Goal: Information Seeking & Learning: Learn about a topic

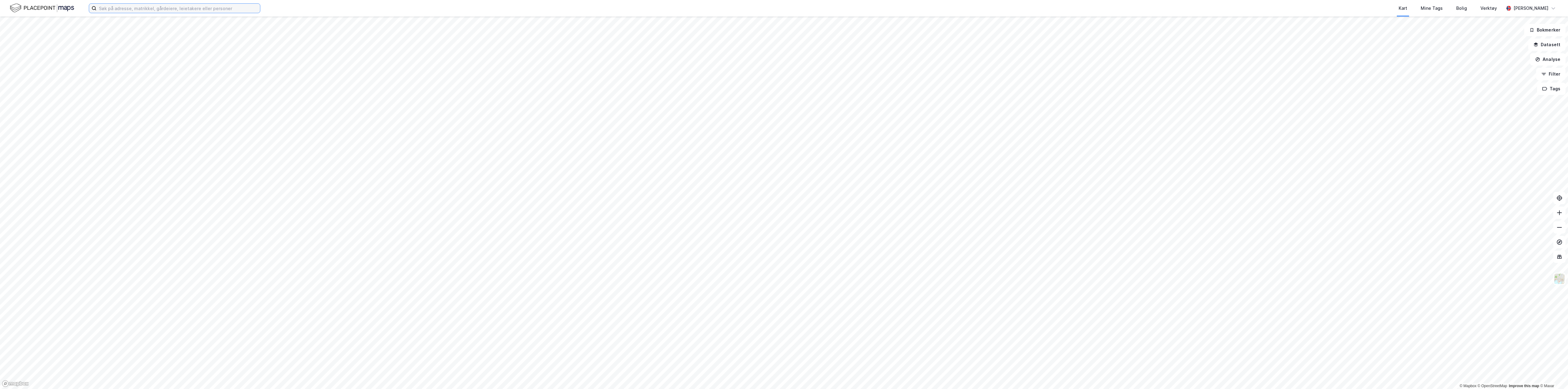
click at [121, 10] on input at bounding box center [178, 8] width 164 height 9
type input "d"
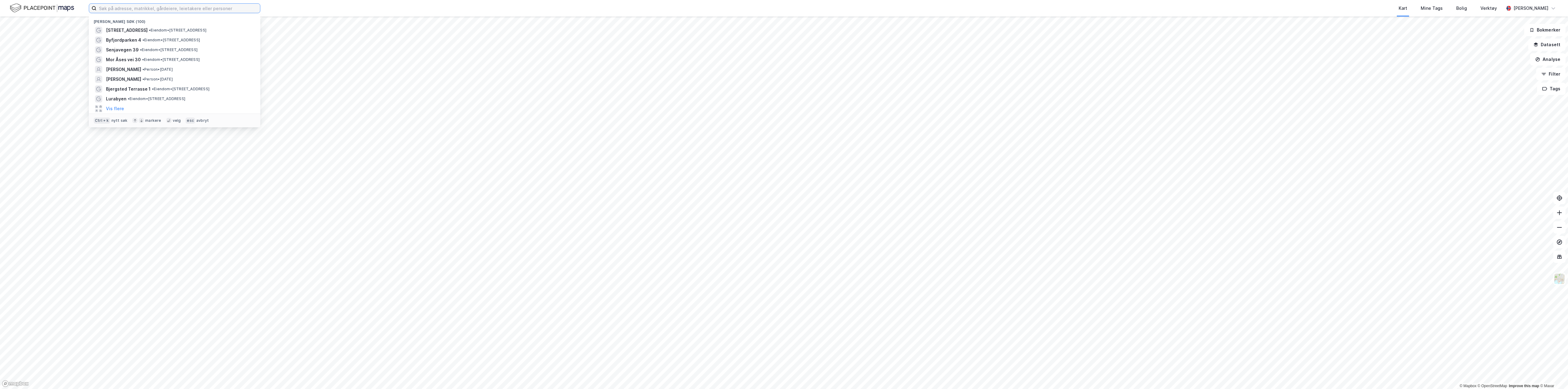
type input "n"
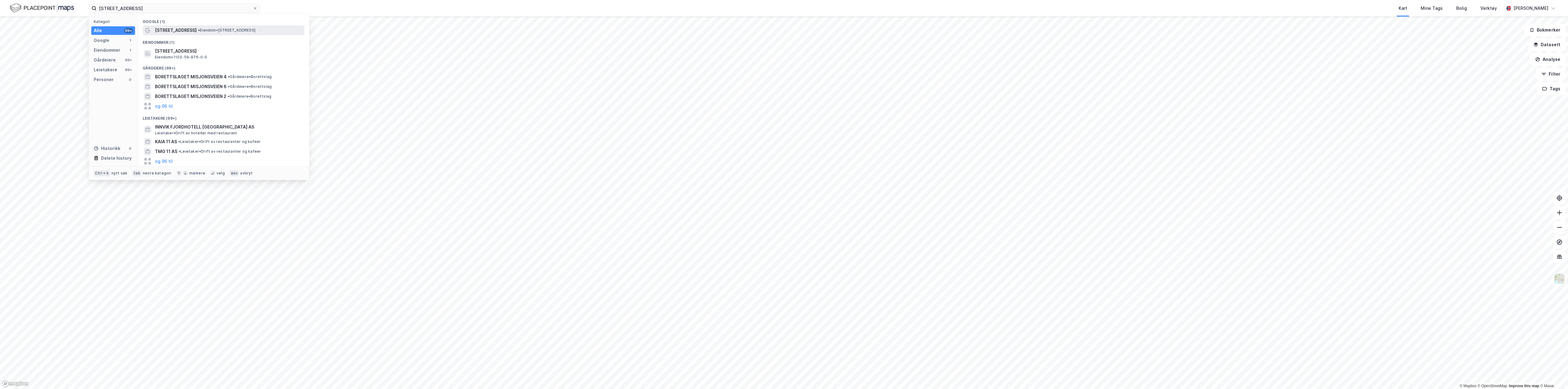
click at [186, 30] on span "[STREET_ADDRESS]" at bounding box center [176, 30] width 41 height 7
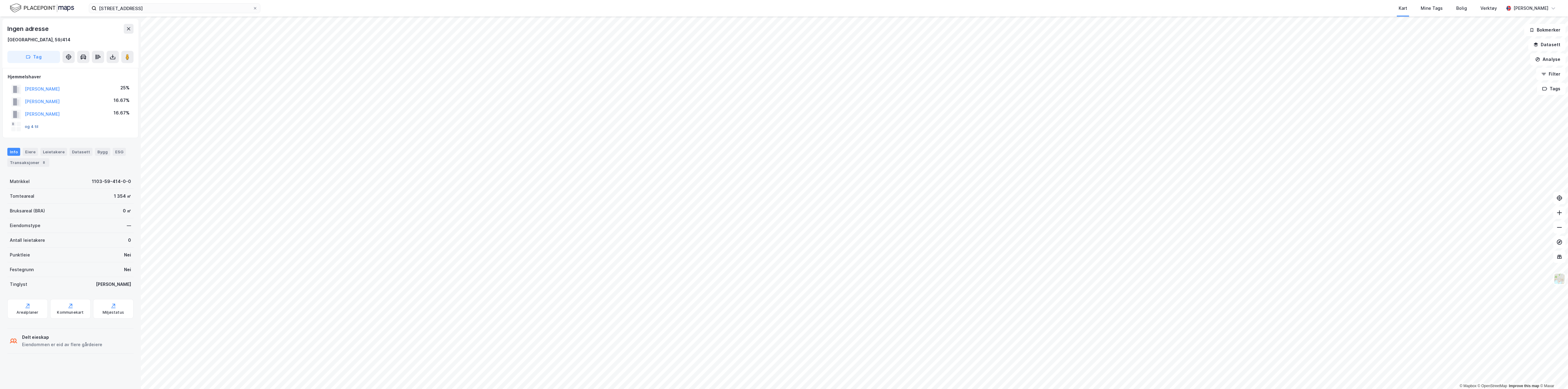
click at [0, 0] on button "og 4 til" at bounding box center [0, 0] width 0 height 0
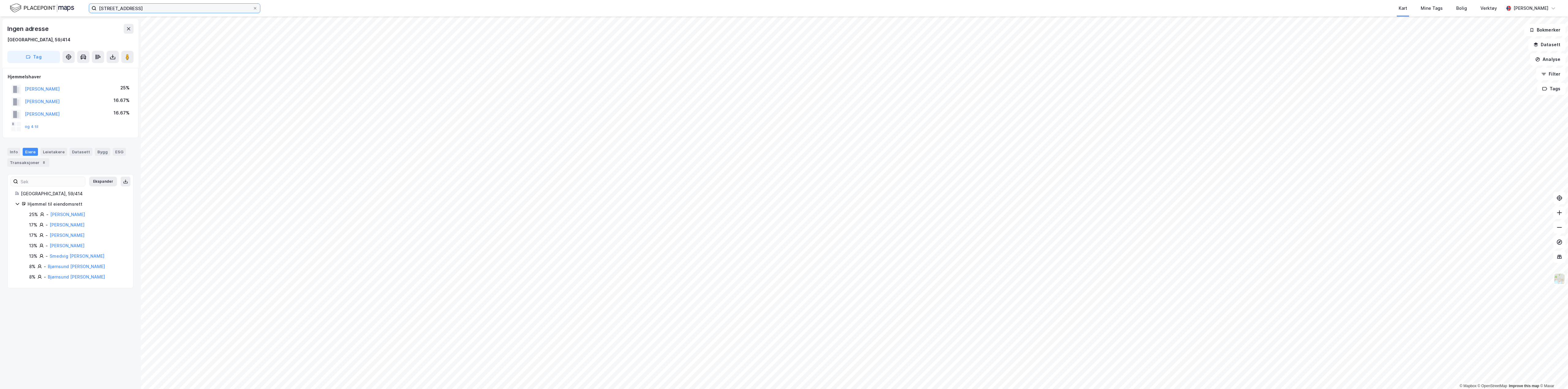
click at [167, 9] on input "misjonsveien 11" at bounding box center [174, 8] width 156 height 9
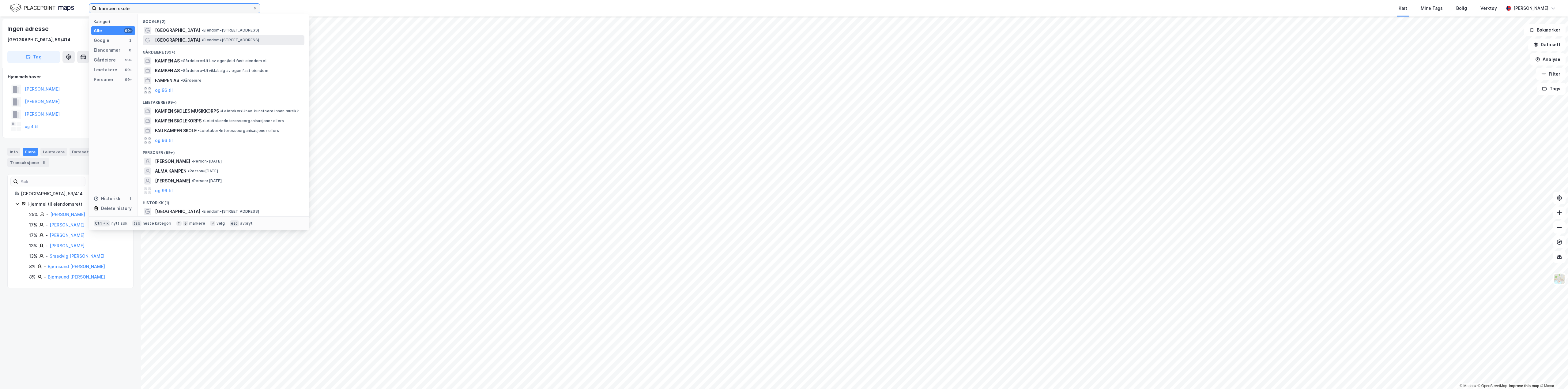
type input "kampen skole"
click at [214, 39] on span "• Eiendom • Kampensgata 33, 4024 Stavanger" at bounding box center [230, 40] width 58 height 5
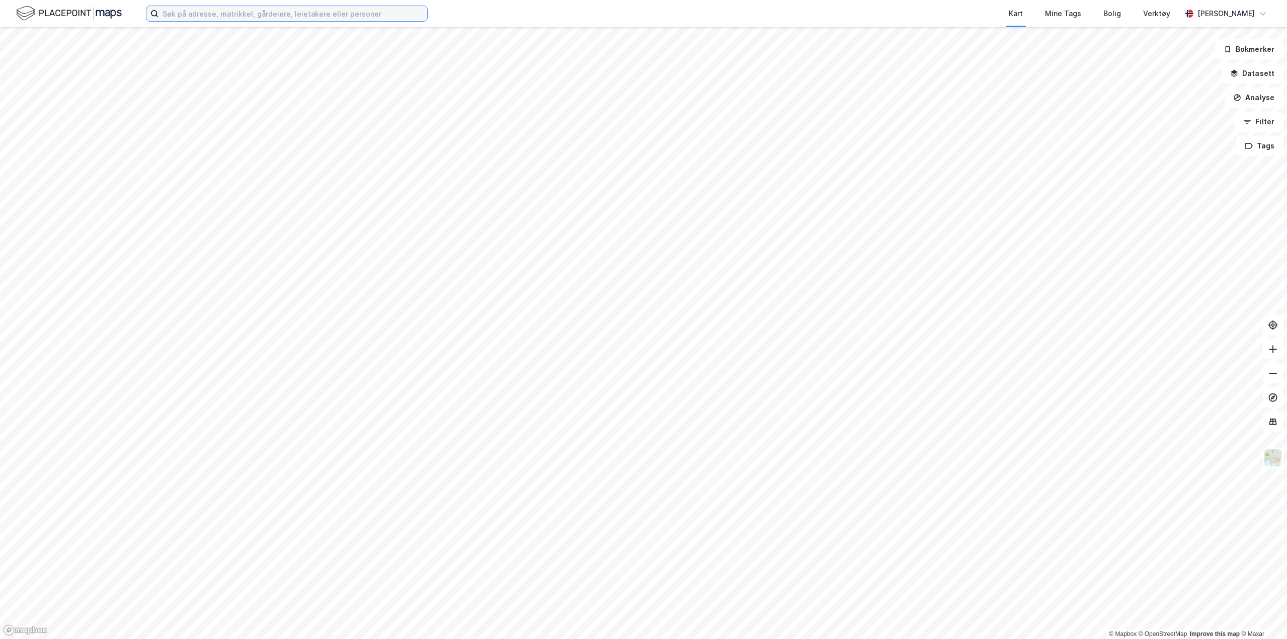
click at [250, 14] on input at bounding box center [292, 13] width 269 height 15
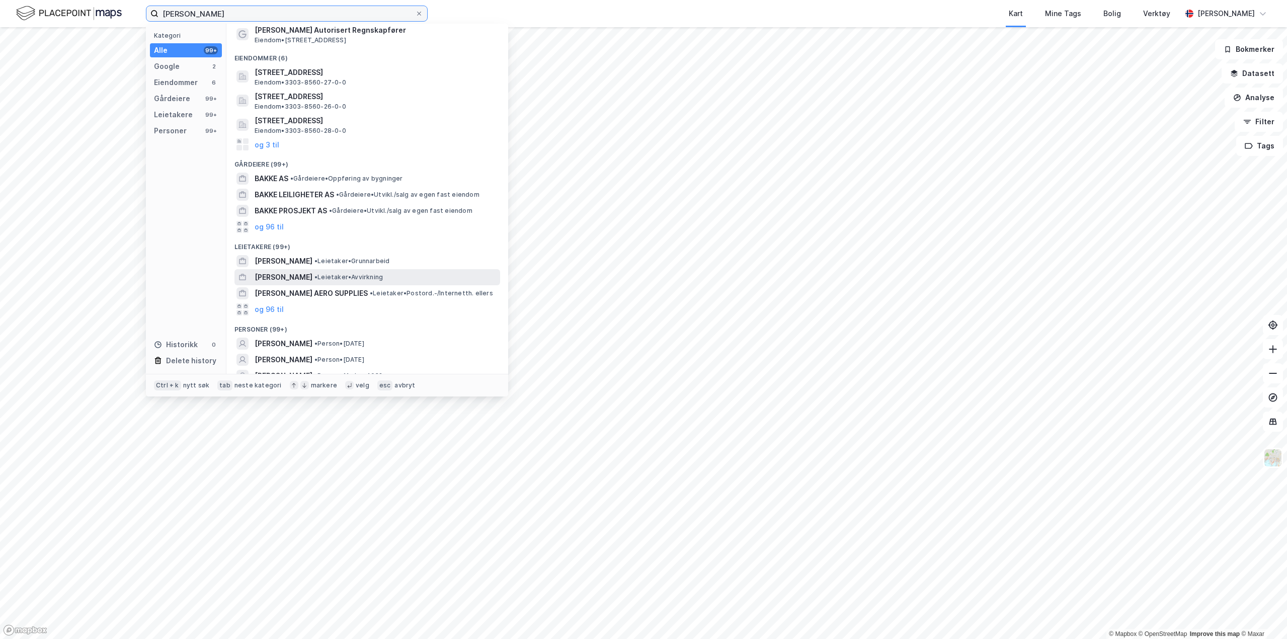
scroll to position [62, 0]
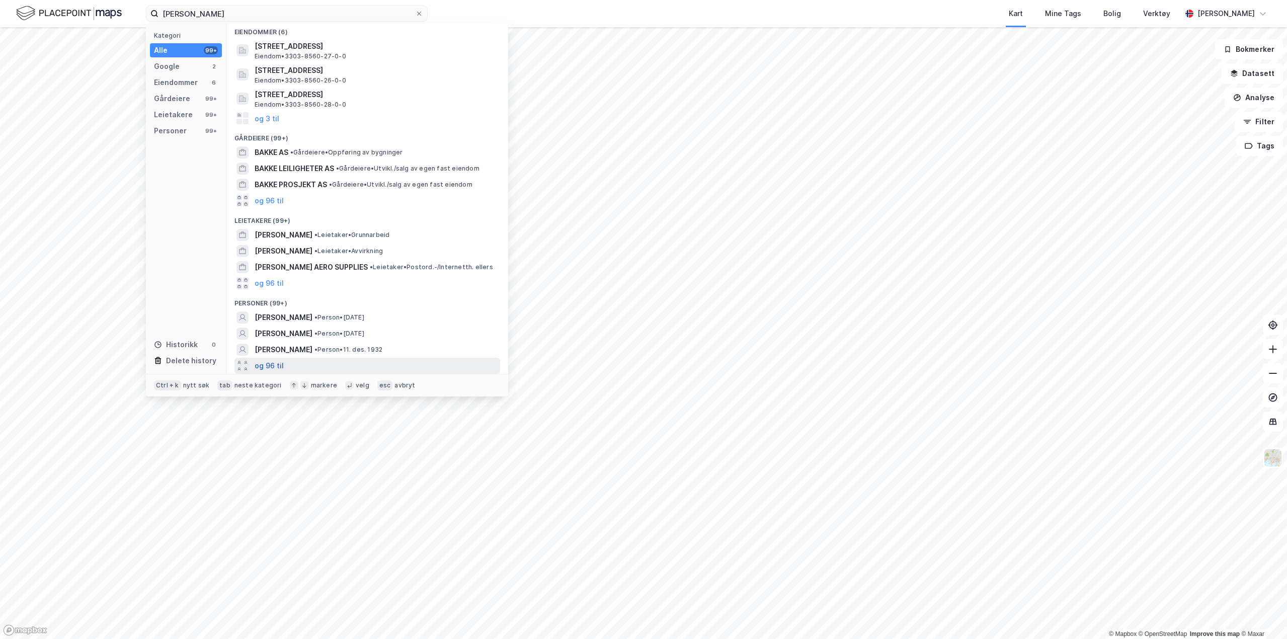
click at [271, 361] on button "og 96 til" at bounding box center [269, 366] width 29 height 12
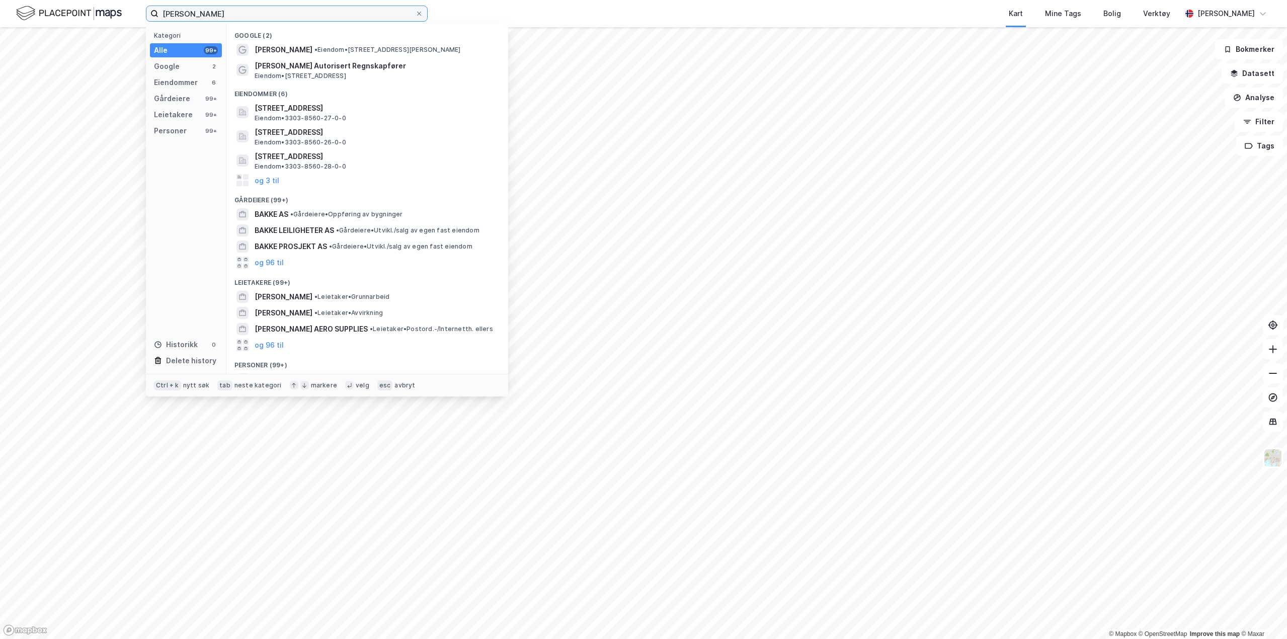
click at [212, 14] on input "[PERSON_NAME]" at bounding box center [286, 13] width 257 height 15
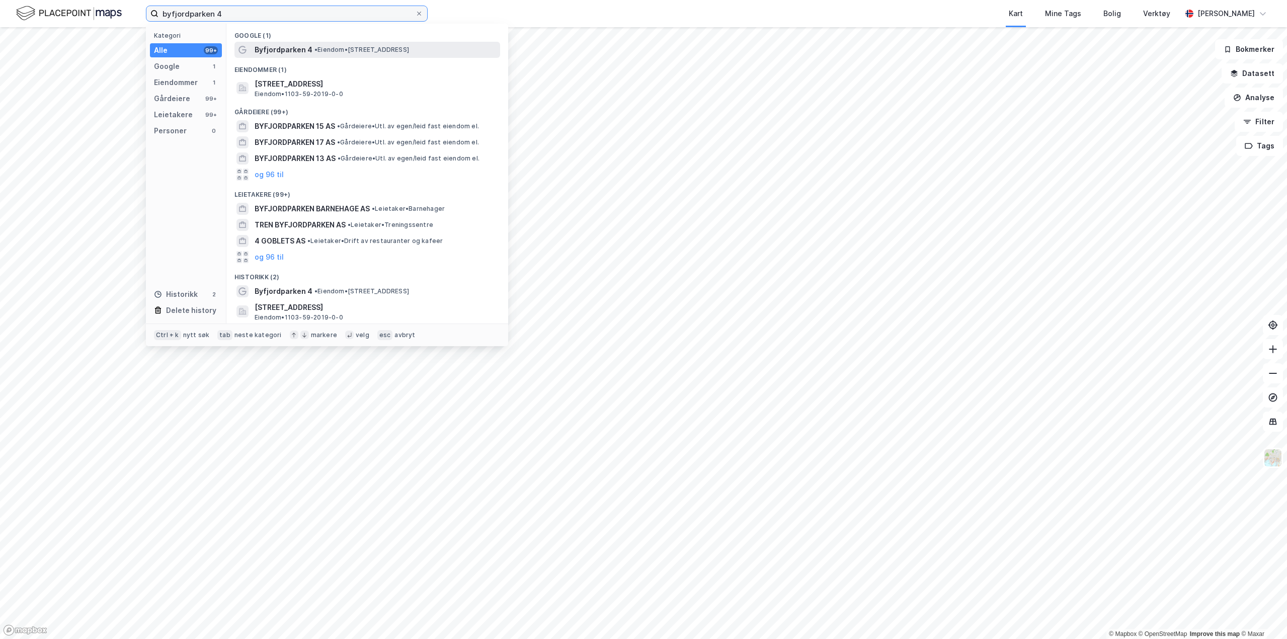
type input "byfjordparken 4"
click at [332, 51] on span "• Eiendom • [STREET_ADDRESS]" at bounding box center [361, 50] width 95 height 8
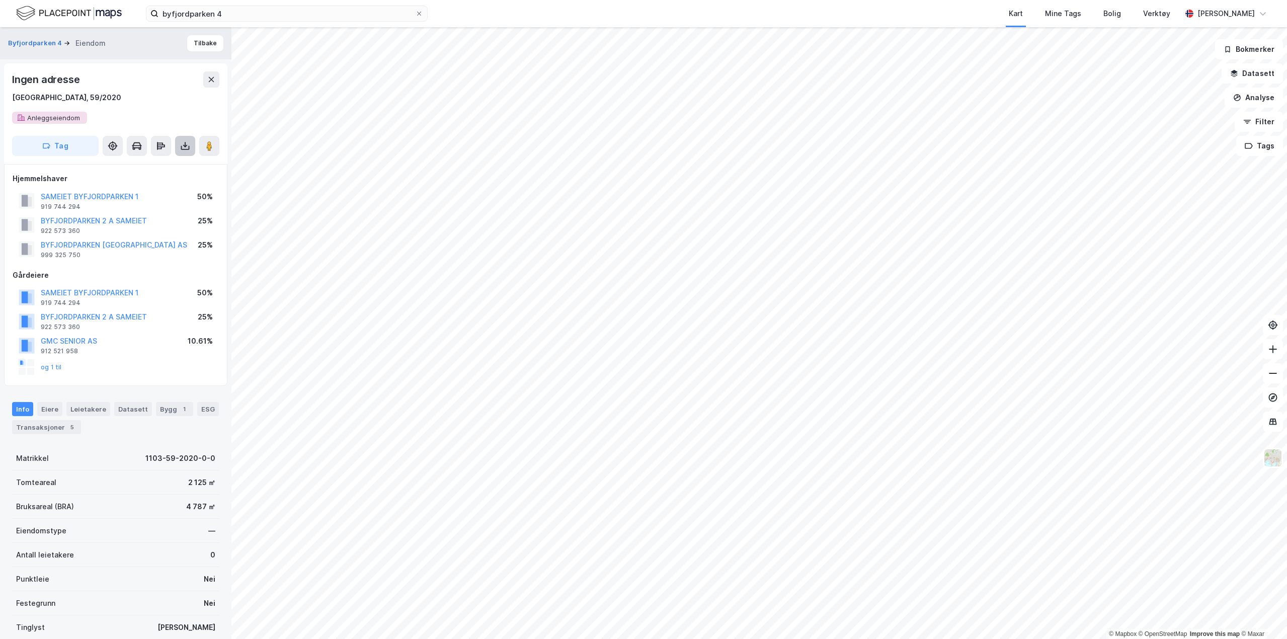
click at [189, 148] on icon at bounding box center [185, 148] width 9 height 4
click at [164, 166] on div "Last ned grunnbok" at bounding box center [135, 166] width 58 height 8
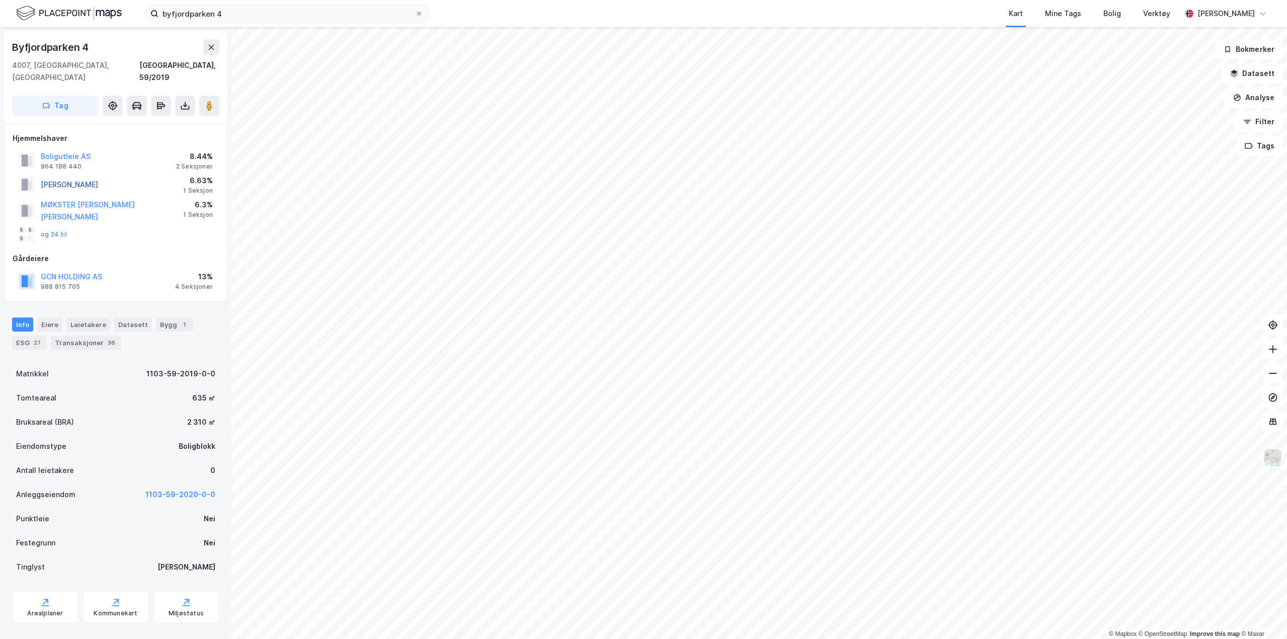
click at [0, 0] on button "[PERSON_NAME]" at bounding box center [0, 0] width 0 height 0
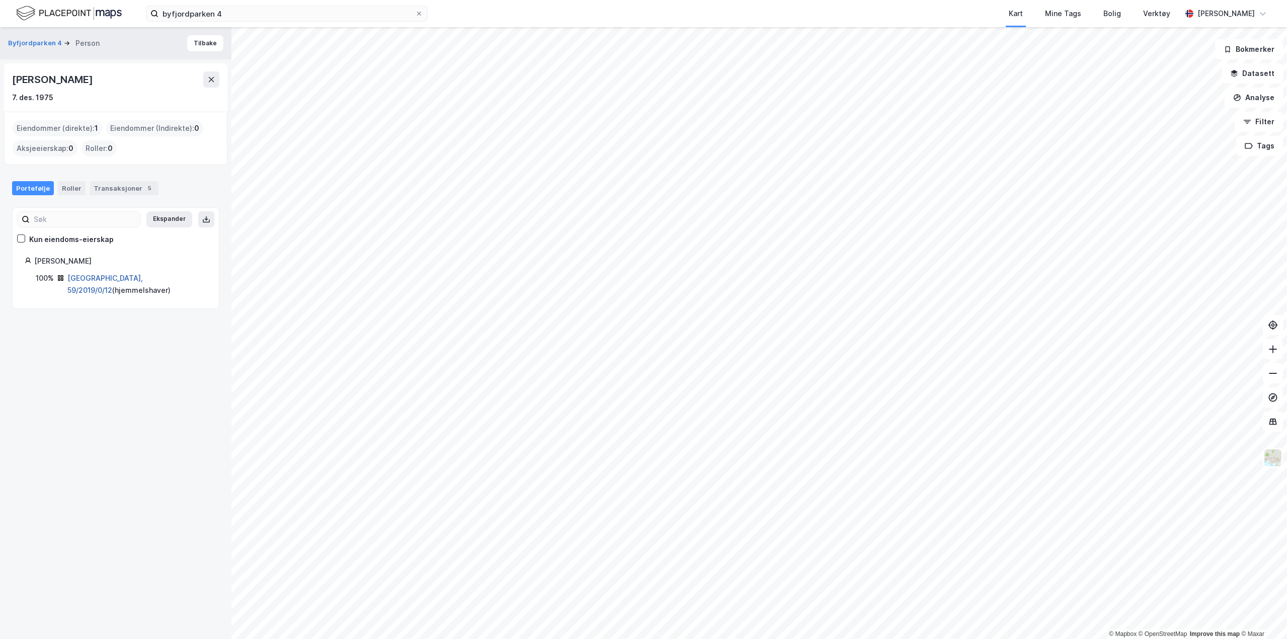
click at [103, 278] on link "[GEOGRAPHIC_DATA], 59/2019/0/12" at bounding box center [104, 284] width 75 height 21
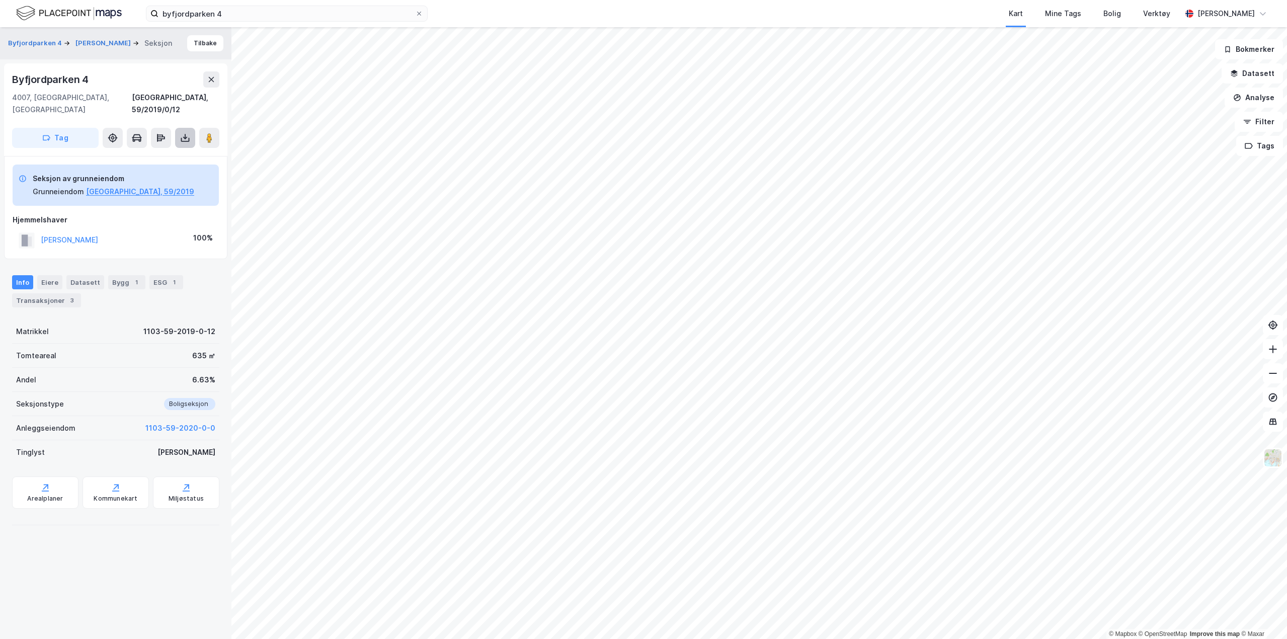
click at [184, 133] on icon at bounding box center [185, 138] width 10 height 10
click at [158, 154] on div "Last ned grunnbok" at bounding box center [135, 158] width 58 height 8
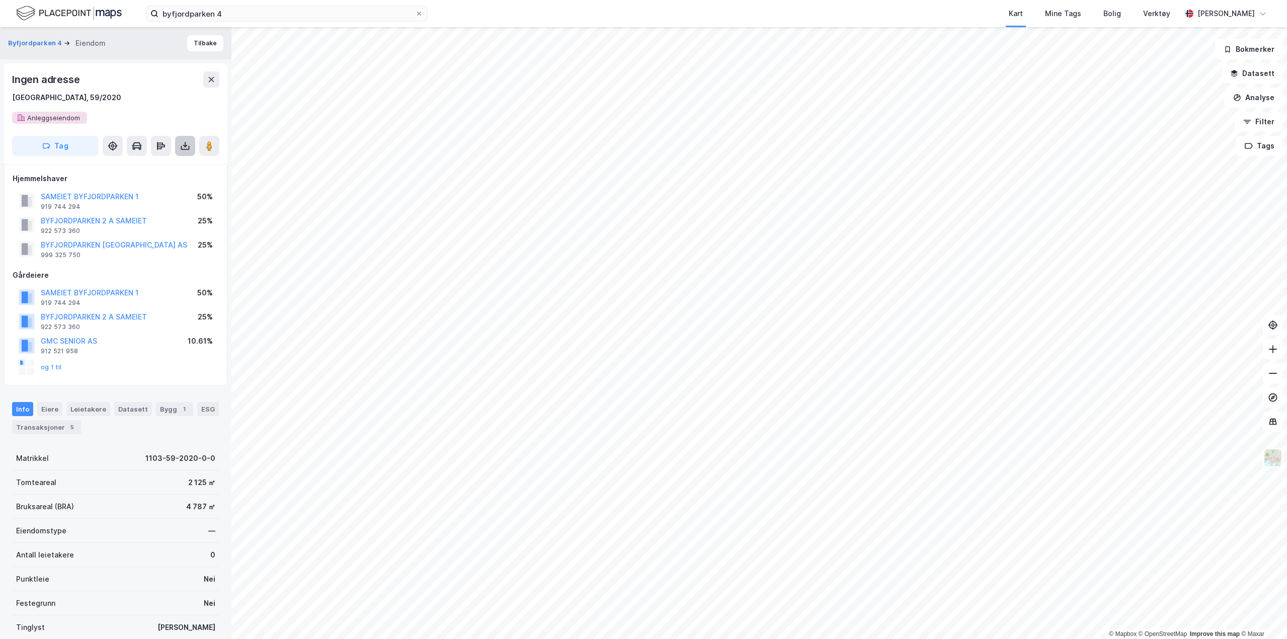
click at [189, 148] on icon at bounding box center [185, 148] width 9 height 4
click at [168, 170] on div "Last ned grunnbok" at bounding box center [141, 166] width 107 height 16
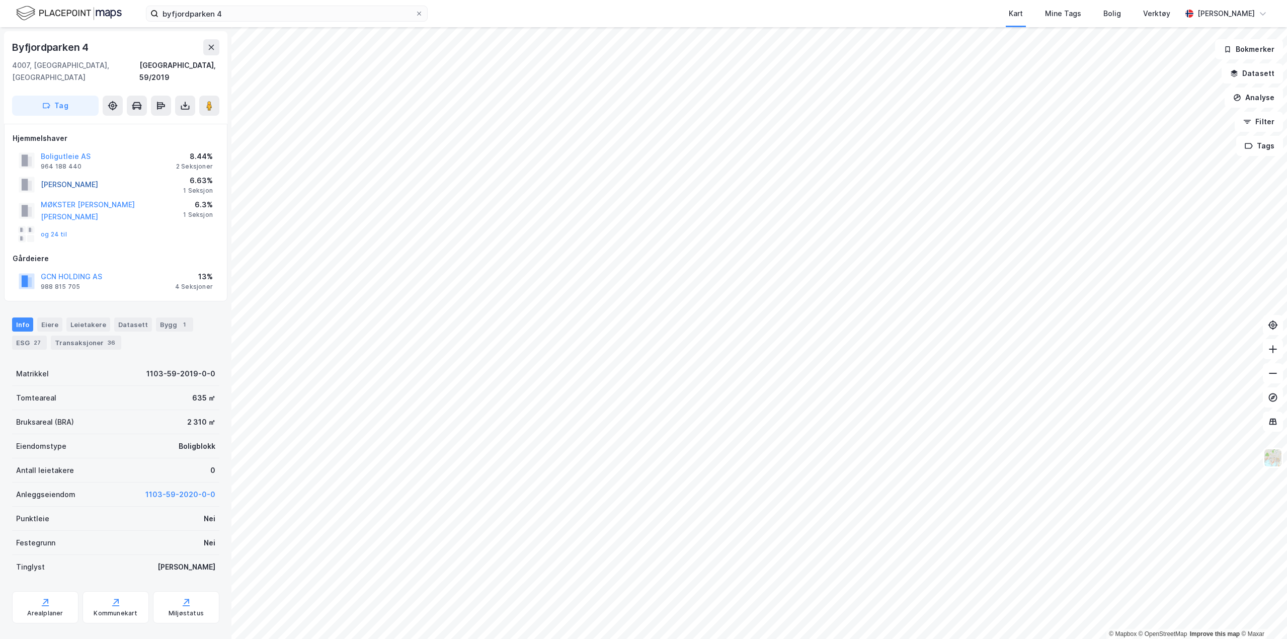
click at [0, 0] on button "[PERSON_NAME]" at bounding box center [0, 0] width 0 height 0
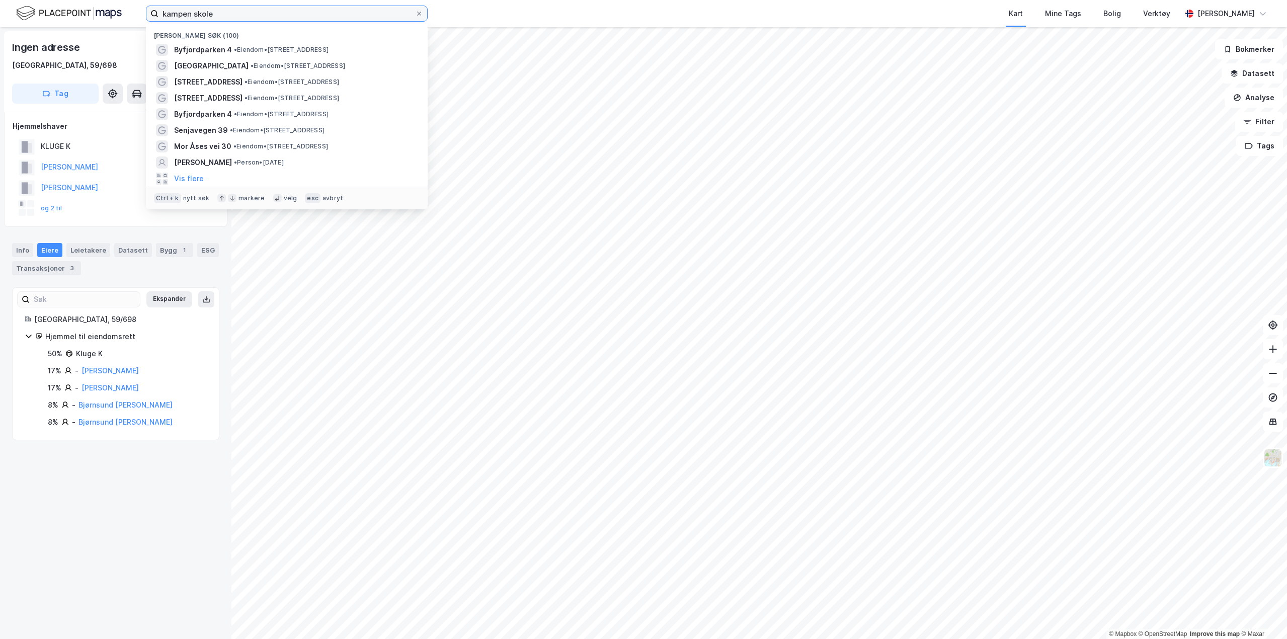
drag, startPoint x: 230, startPoint y: 16, endPoint x: 28, endPoint y: 11, distance: 202.3
click at [28, 11] on div "kampen skole Nylige søk (100) Byfjordparken 4 • Eiendom • Byfjordparken 4, 4007…" at bounding box center [643, 13] width 1287 height 27
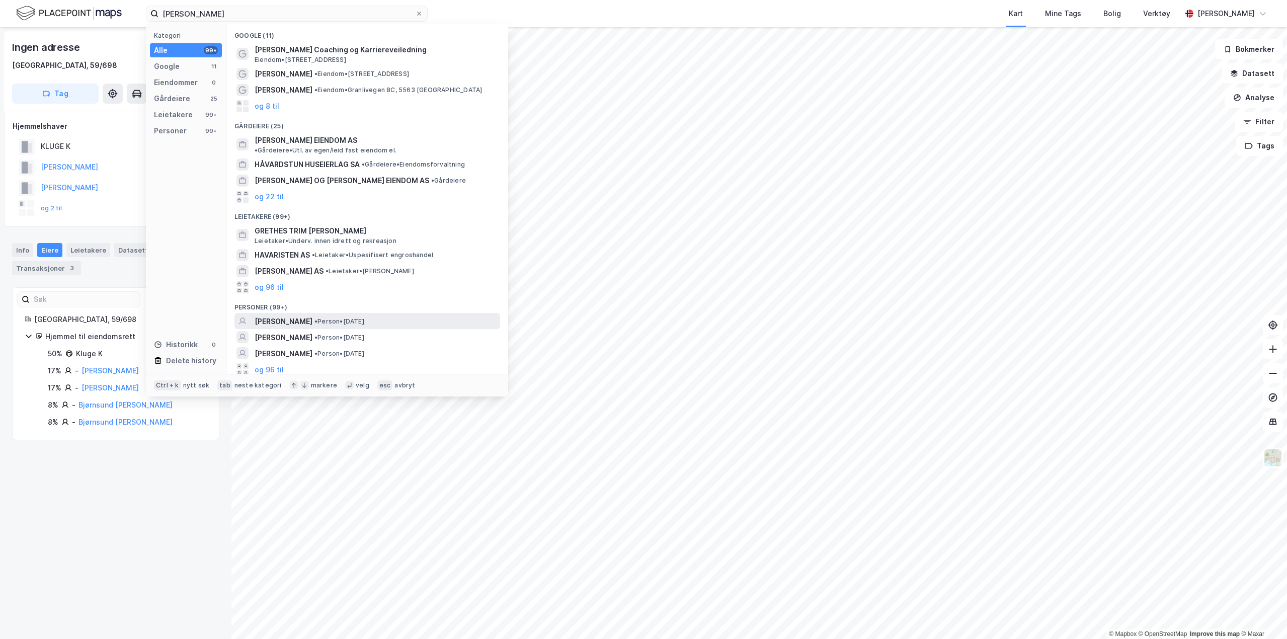
click at [364, 317] on span "• Person • 7. nov. 1956" at bounding box center [339, 321] width 50 height 8
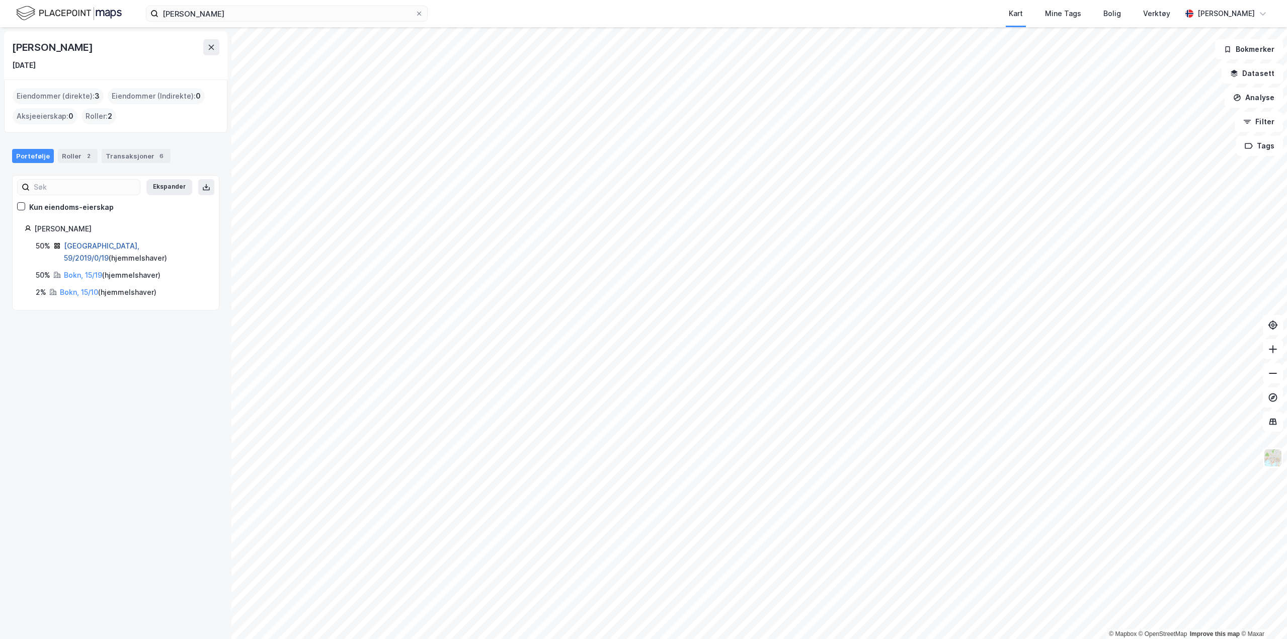
click at [123, 244] on link "Stavanger, 59/2019/0/19" at bounding box center [101, 252] width 75 height 21
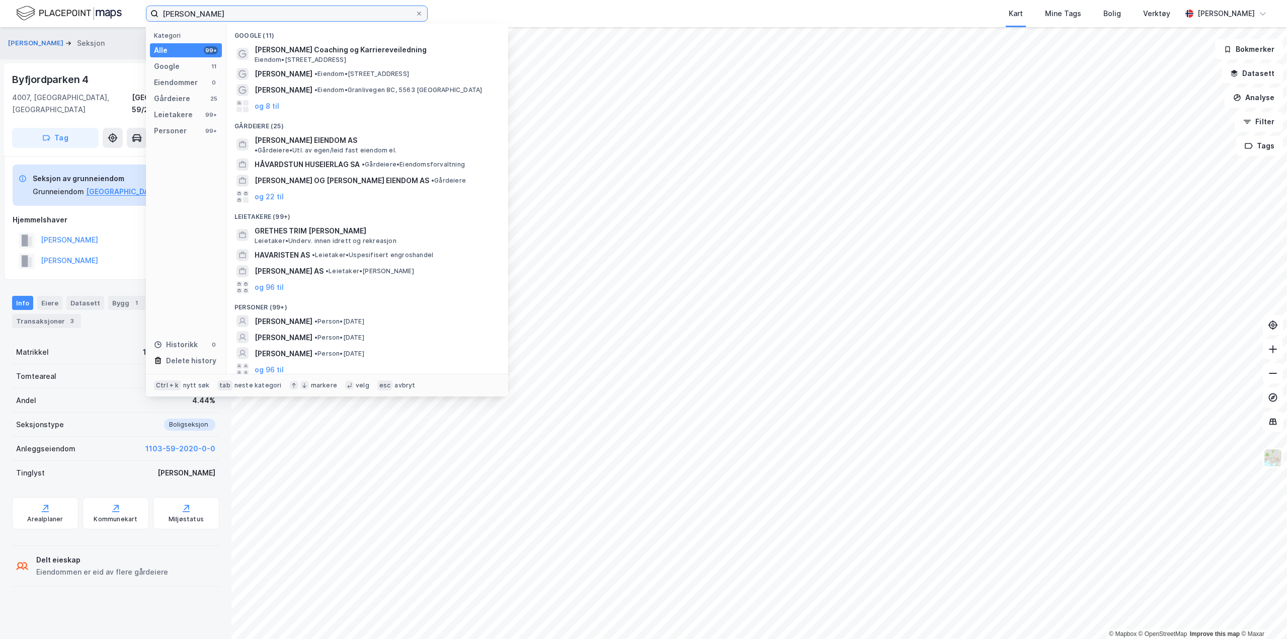
drag, startPoint x: 243, startPoint y: 15, endPoint x: 132, endPoint y: -3, distance: 112.1
click at [132, 0] on html "grethe håvardstein Kategori Alle 99+ Google 11 Eiendommer 0 Gårdeiere 25 Leieta…" at bounding box center [643, 319] width 1287 height 639
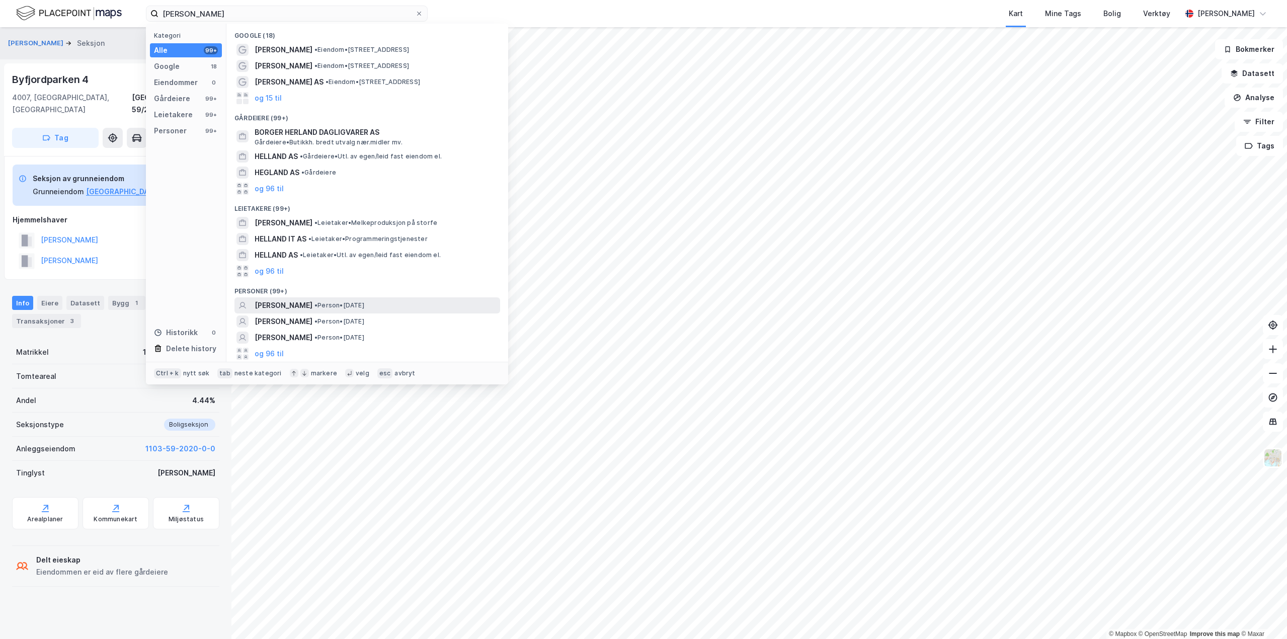
click at [359, 305] on span "• Person • 14. nov. 1894" at bounding box center [339, 305] width 50 height 8
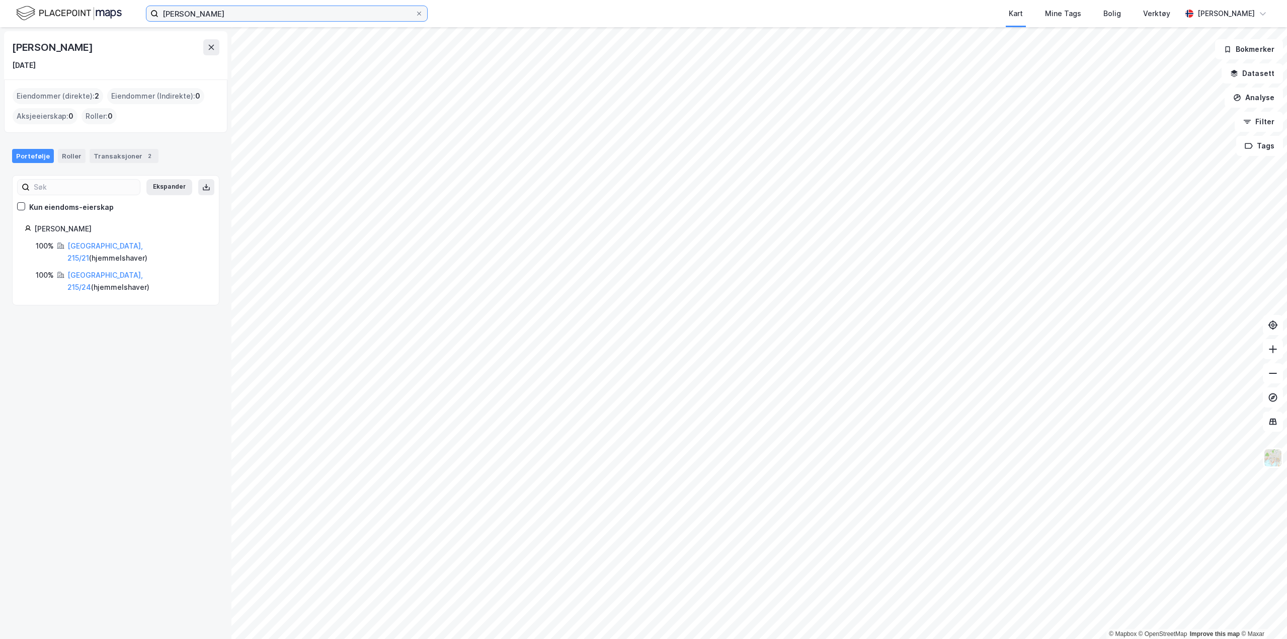
click at [219, 19] on input "torger helland" at bounding box center [286, 13] width 257 height 15
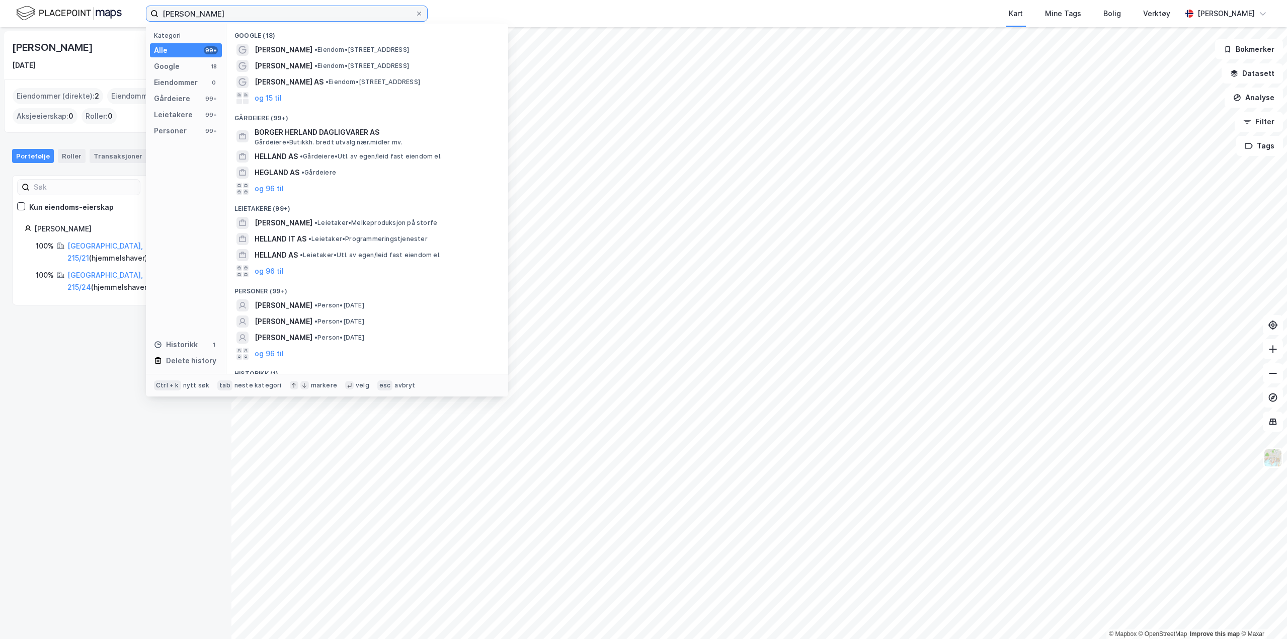
click at [219, 19] on input "torger helland" at bounding box center [286, 13] width 257 height 15
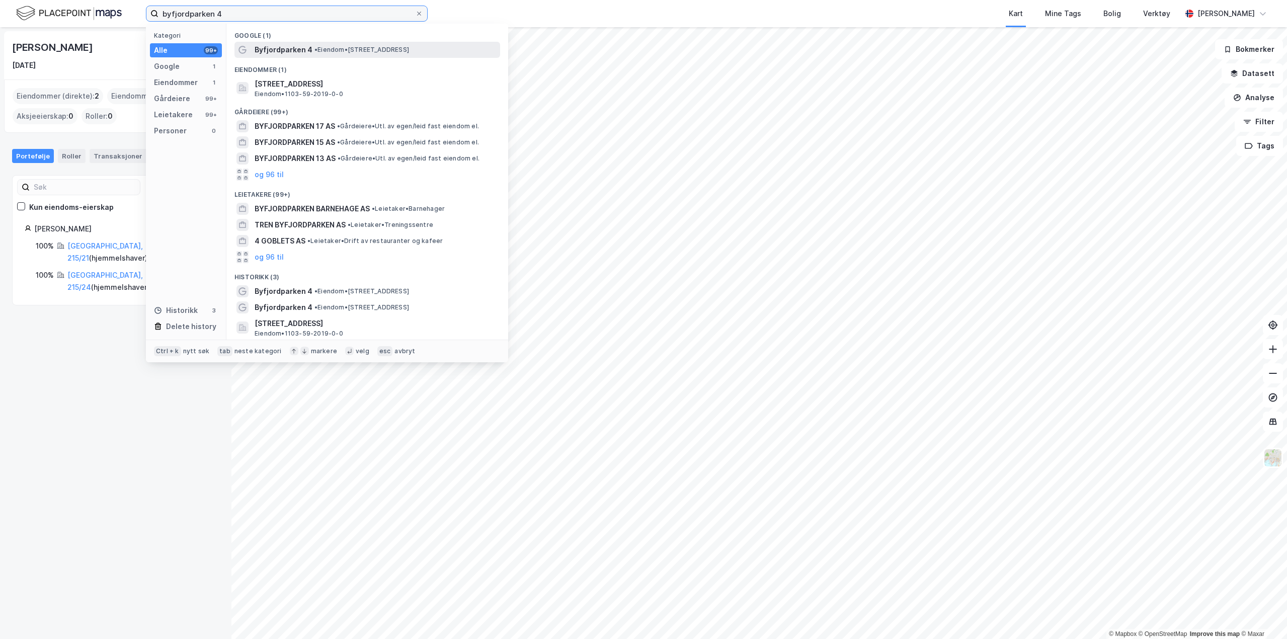
type input "byfjordparken 4"
click at [314, 50] on span "•" at bounding box center [315, 50] width 3 height 8
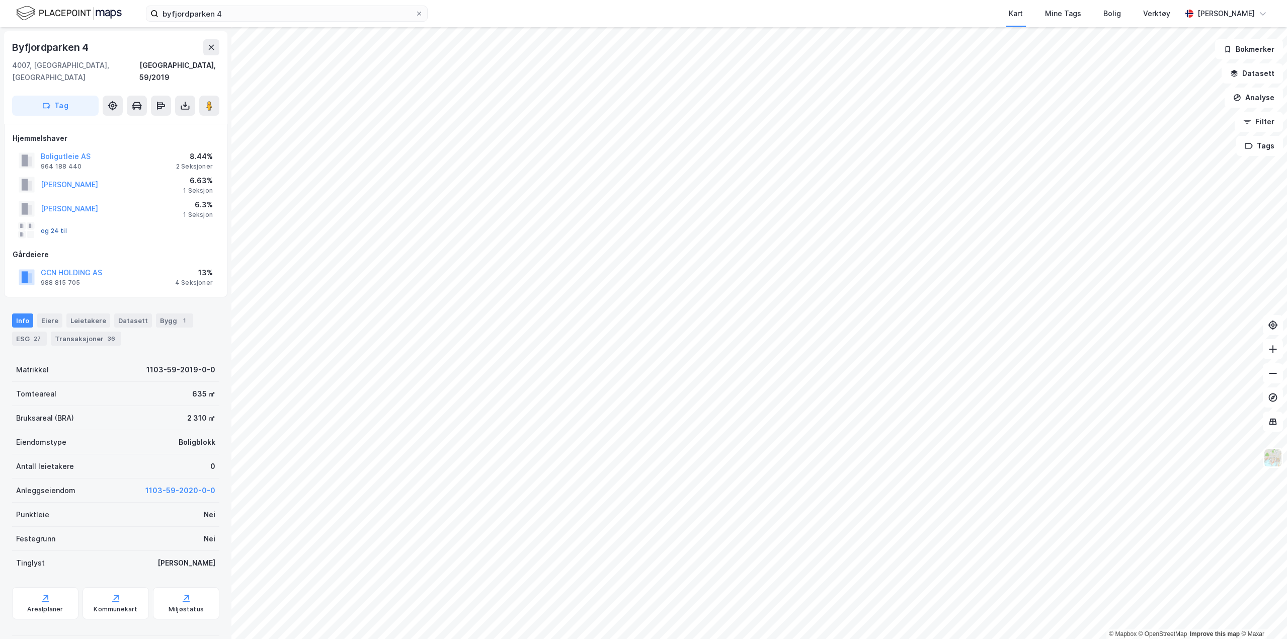
click at [0, 0] on button "og 24 til" at bounding box center [0, 0] width 0 height 0
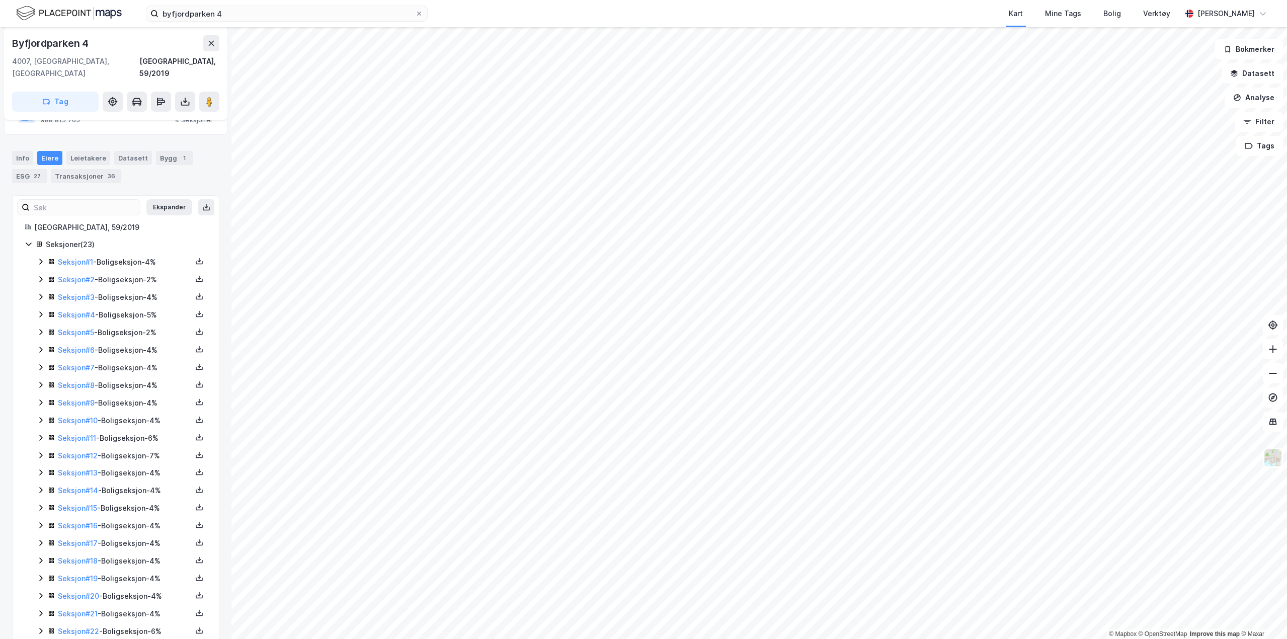
scroll to position [178, 0]
click at [39, 243] on icon at bounding box center [41, 247] width 8 height 8
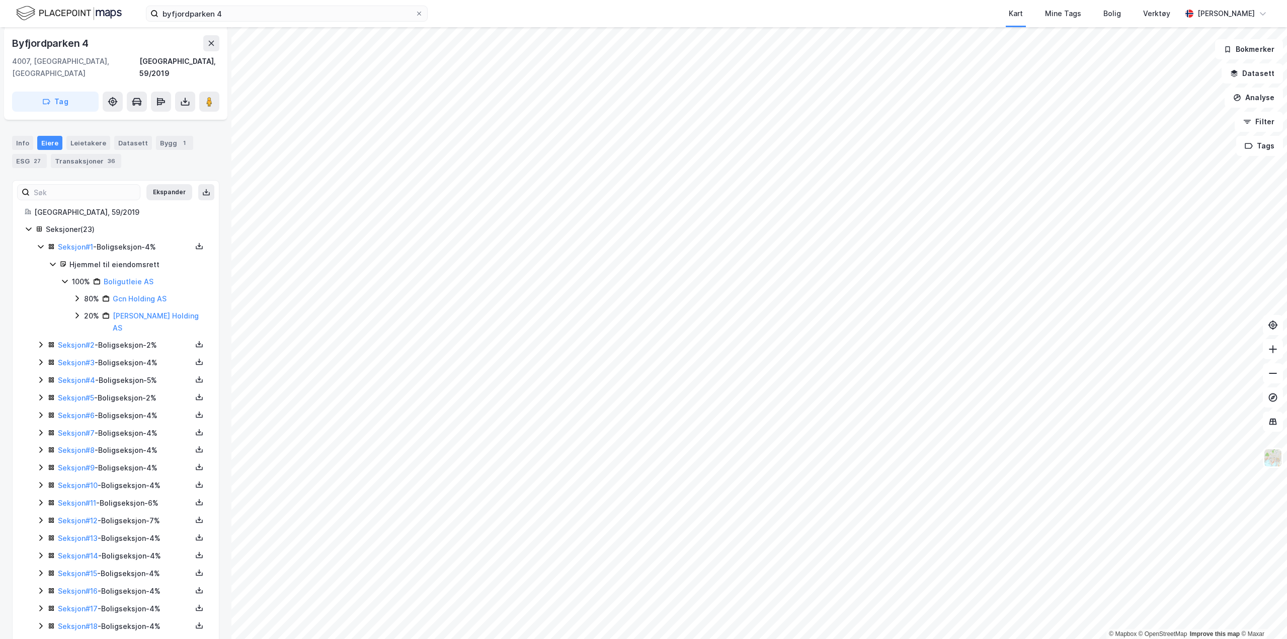
click at [41, 342] on icon at bounding box center [40, 345] width 3 height 6
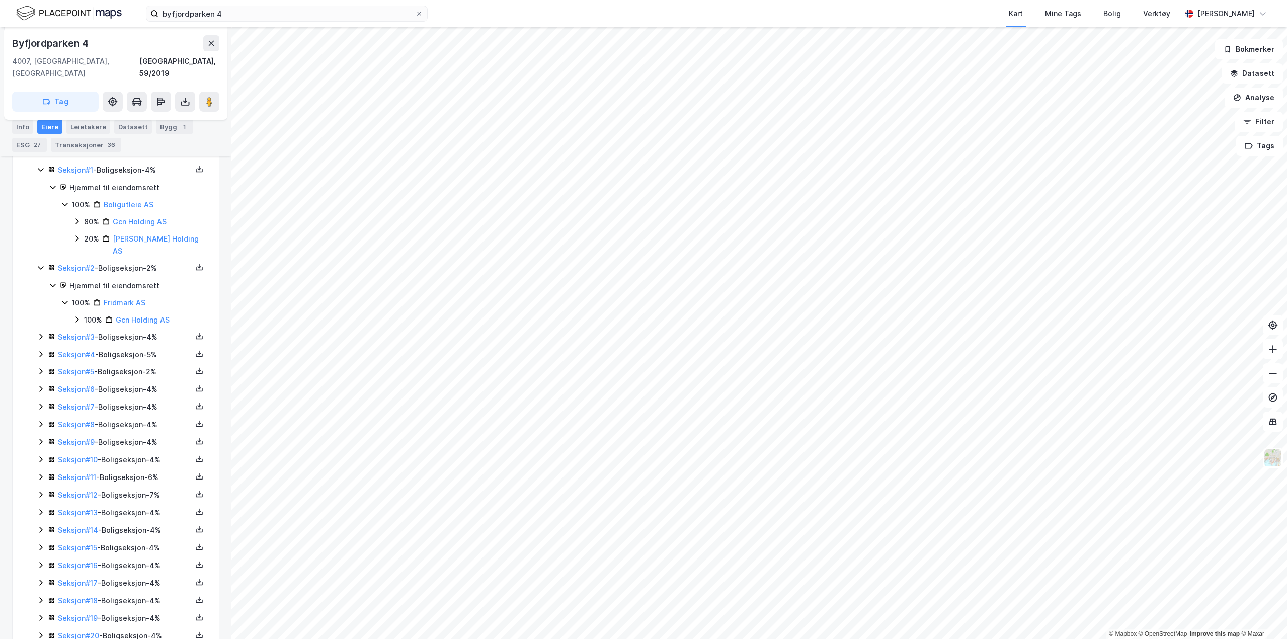
scroll to position [256, 0]
click at [39, 332] on icon at bounding box center [41, 336] width 8 height 8
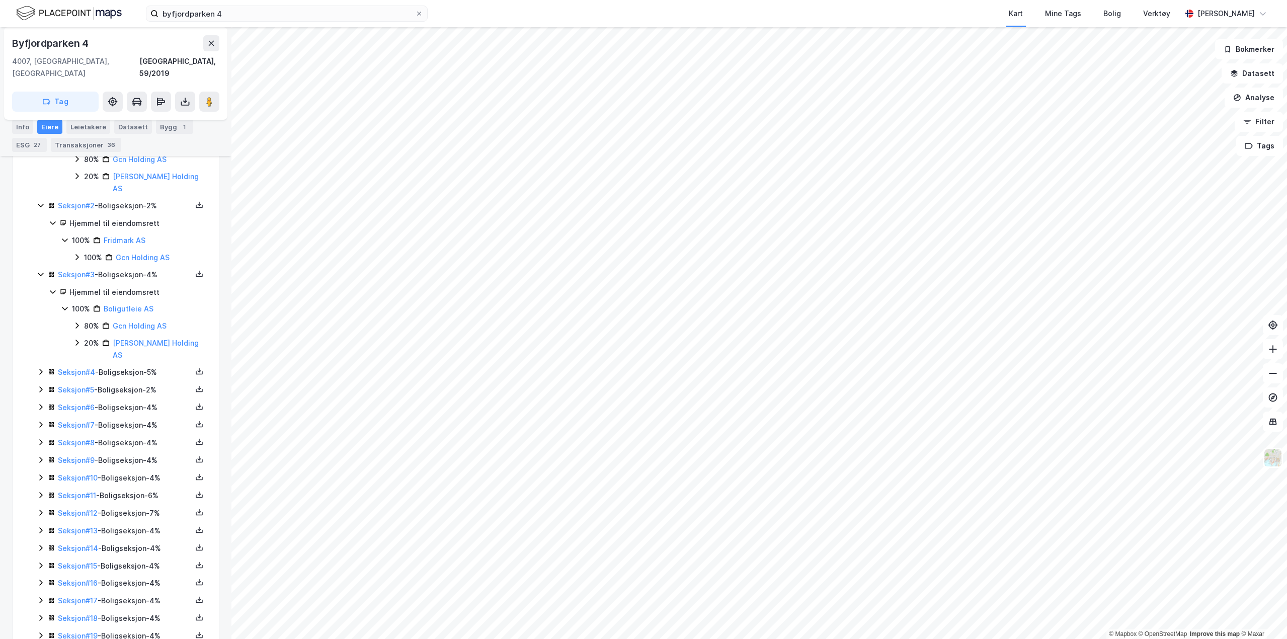
scroll to position [335, 0]
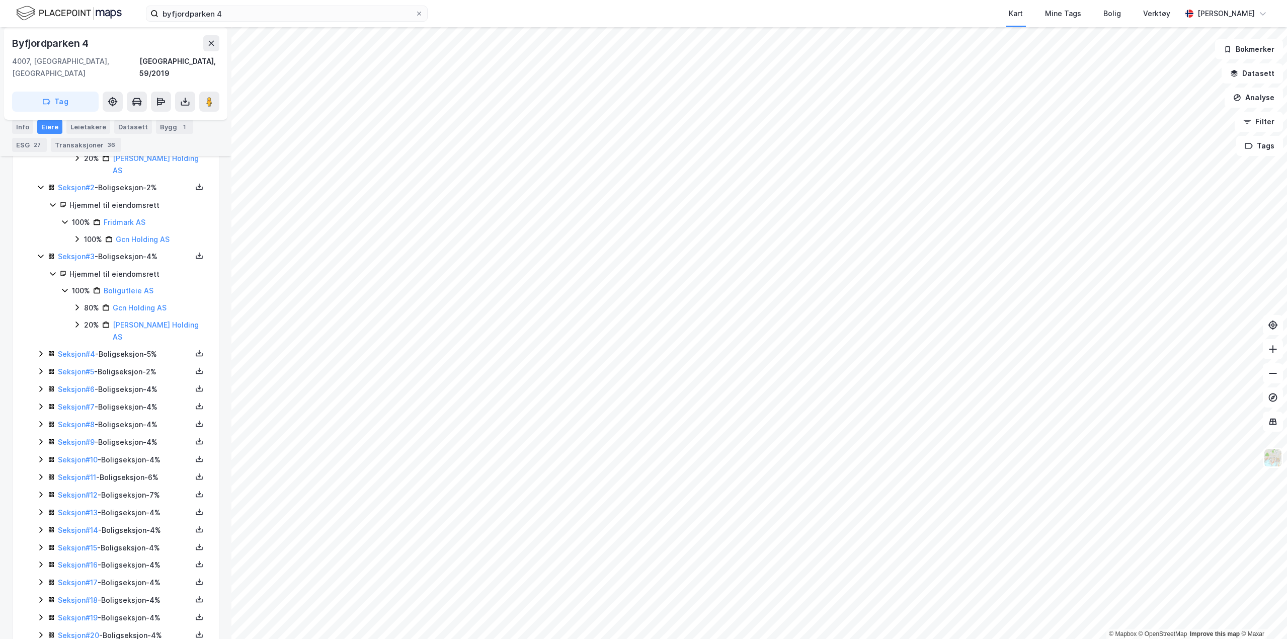
click at [42, 350] on icon at bounding box center [41, 354] width 8 height 8
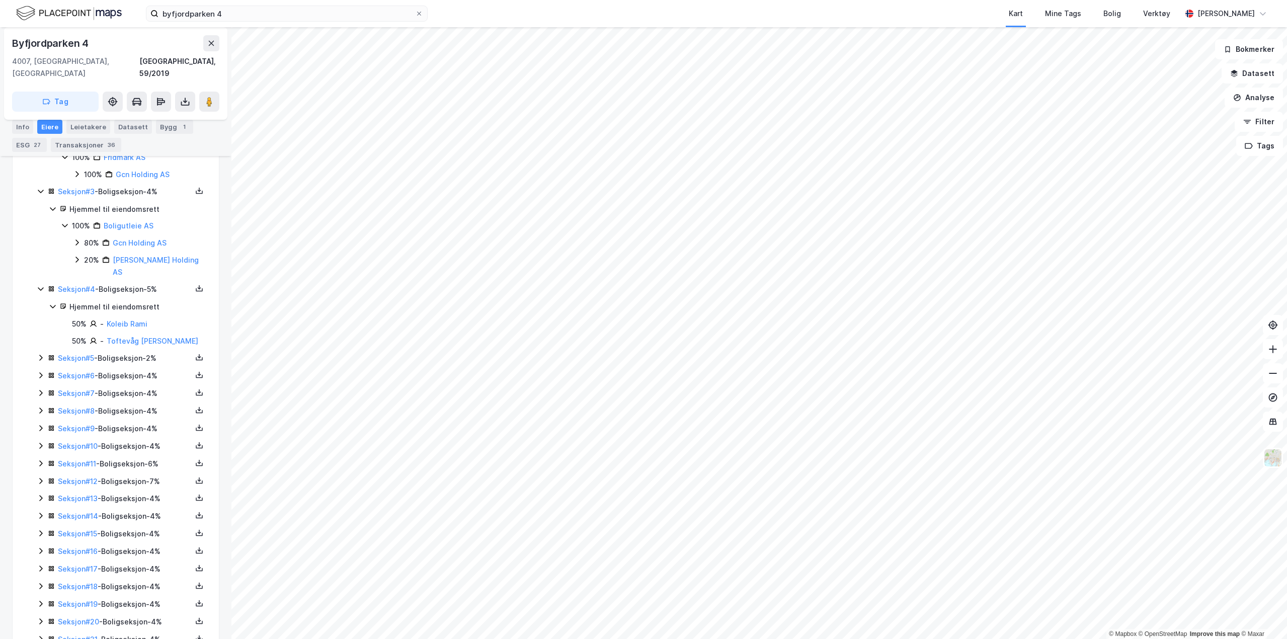
scroll to position [431, 0]
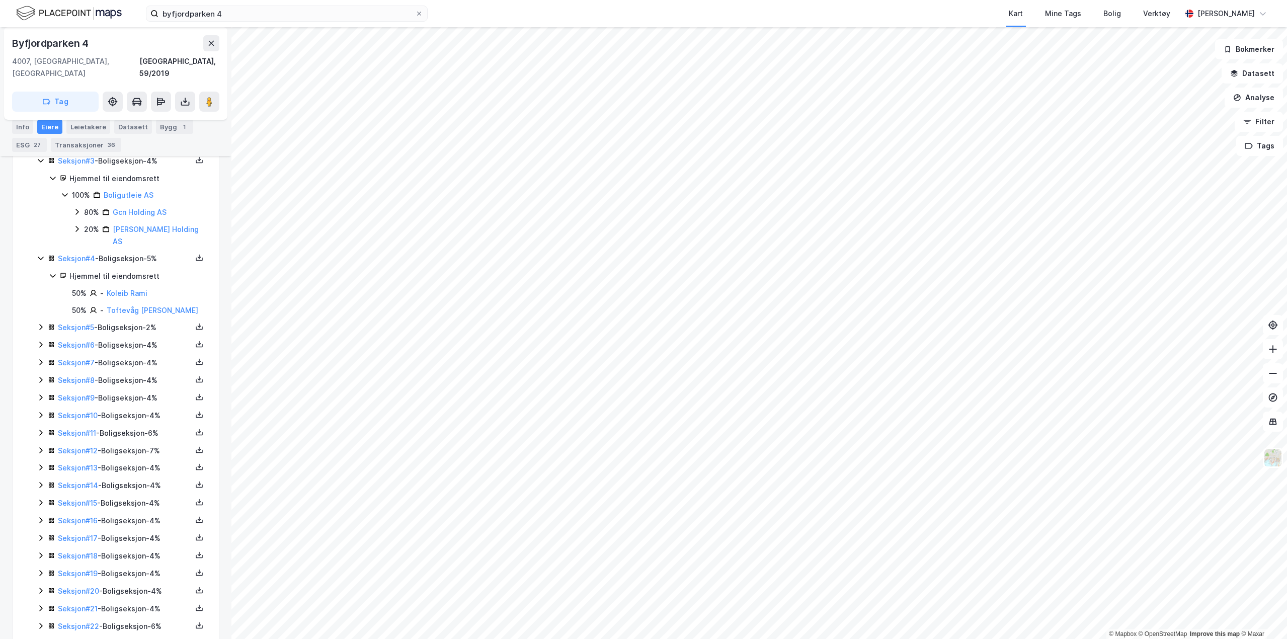
click at [39, 323] on icon at bounding box center [41, 327] width 8 height 8
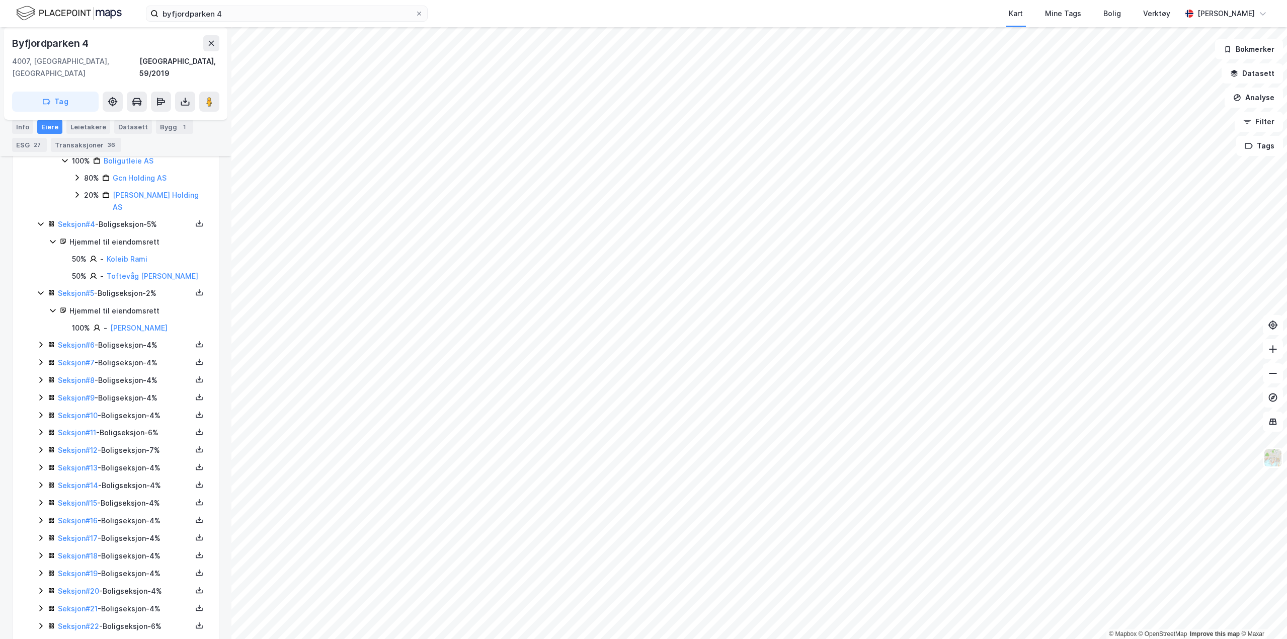
click at [39, 341] on icon at bounding box center [41, 345] width 8 height 8
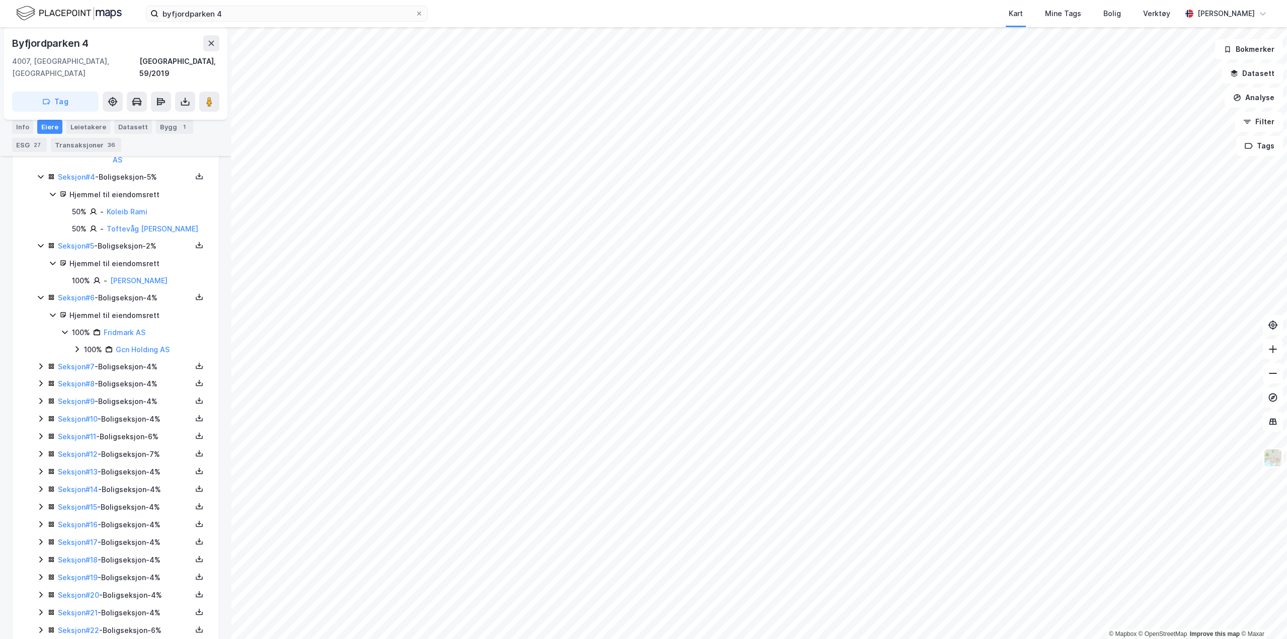
scroll to position [514, 0]
click at [40, 361] on icon at bounding box center [41, 365] width 8 height 8
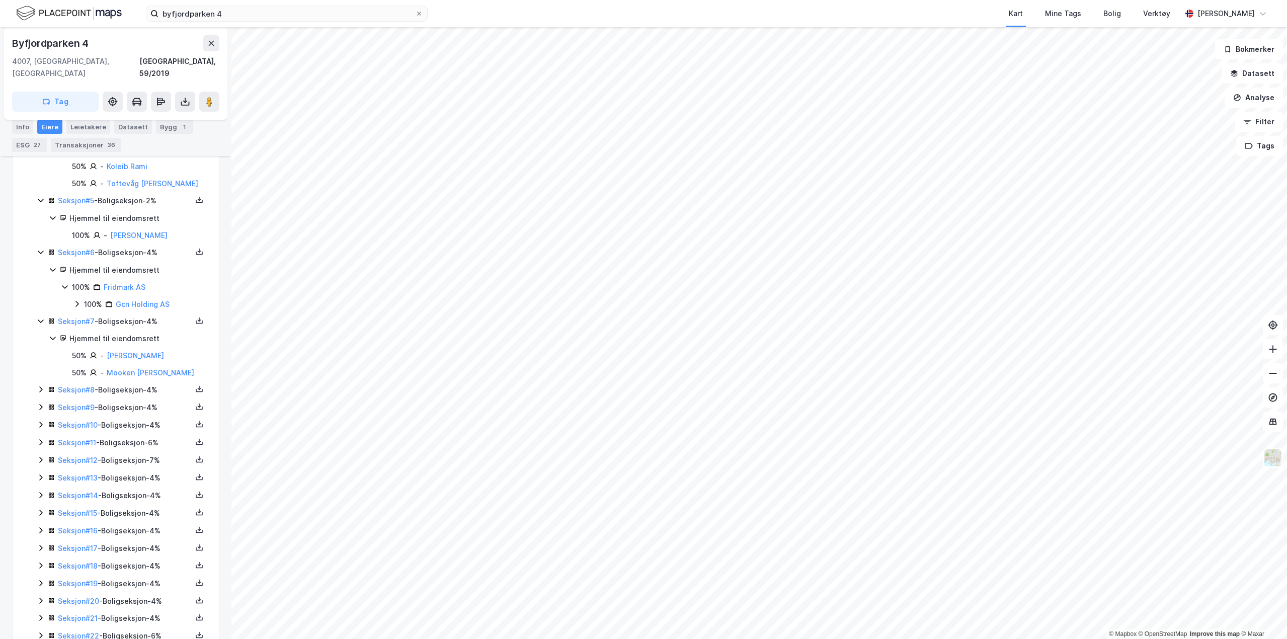
click at [41, 387] on icon at bounding box center [40, 390] width 3 height 6
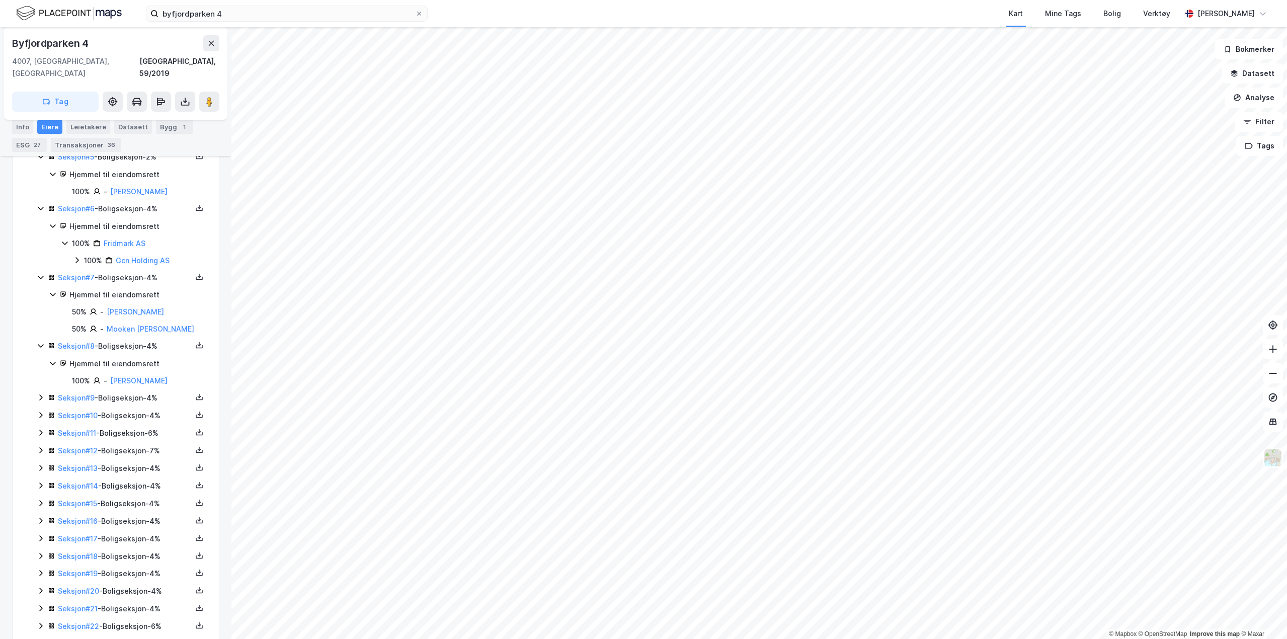
click at [40, 393] on icon at bounding box center [41, 397] width 8 height 8
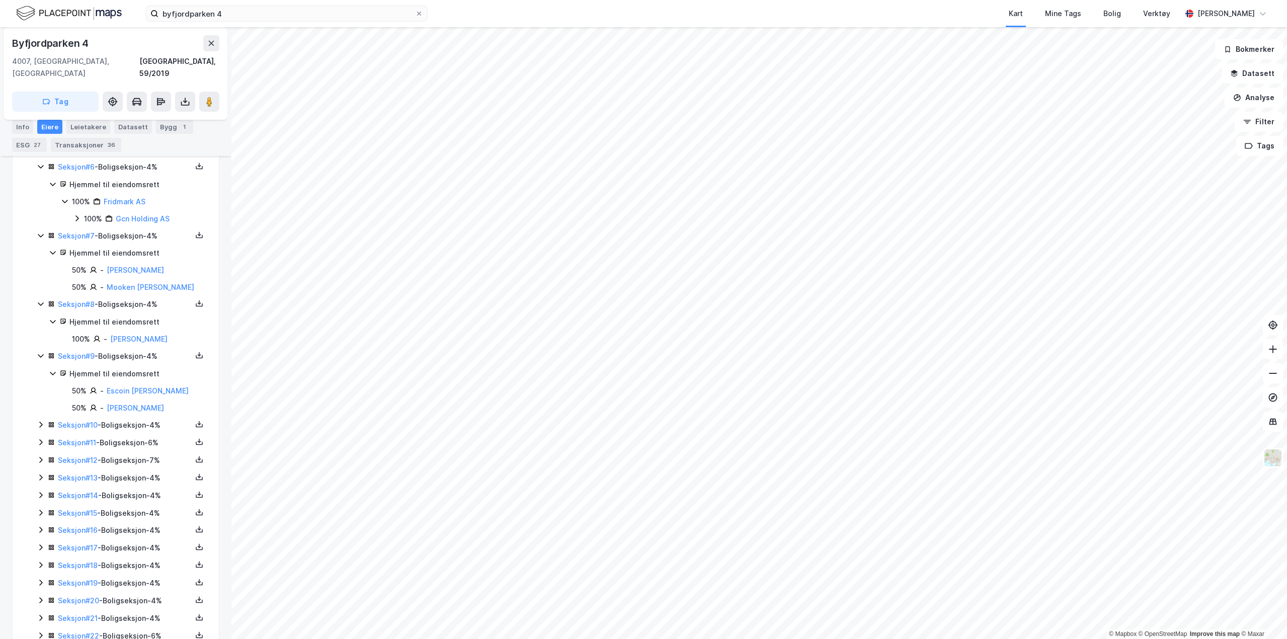
scroll to position [653, 0]
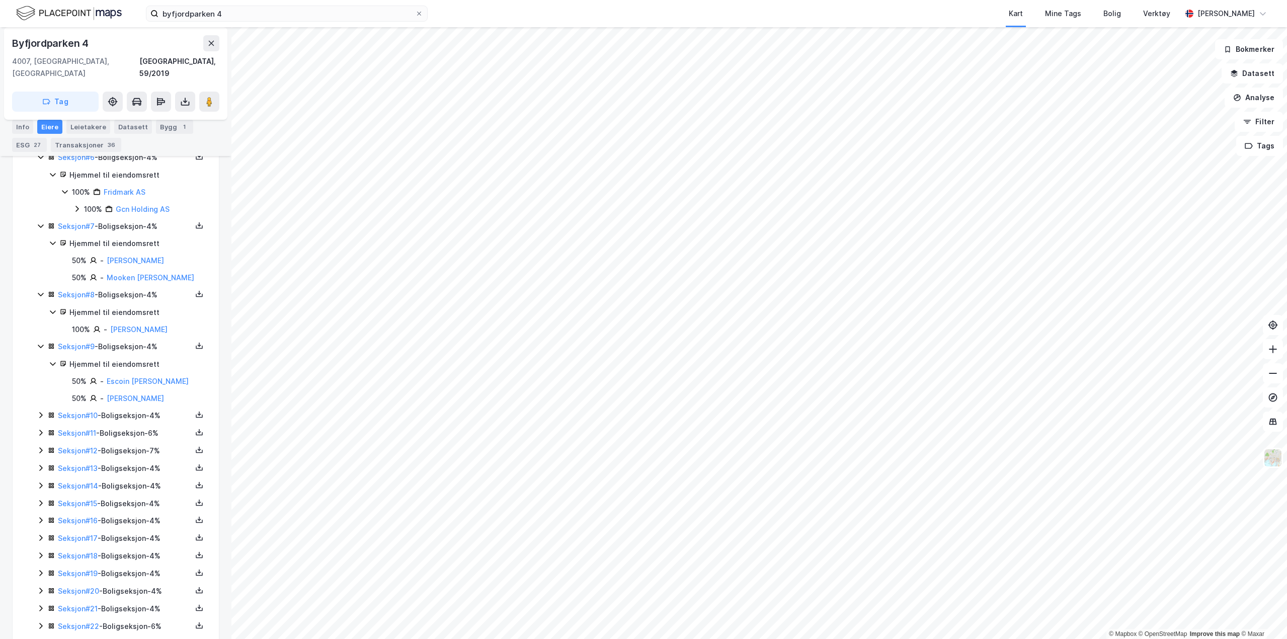
click at [38, 411] on icon at bounding box center [41, 415] width 8 height 8
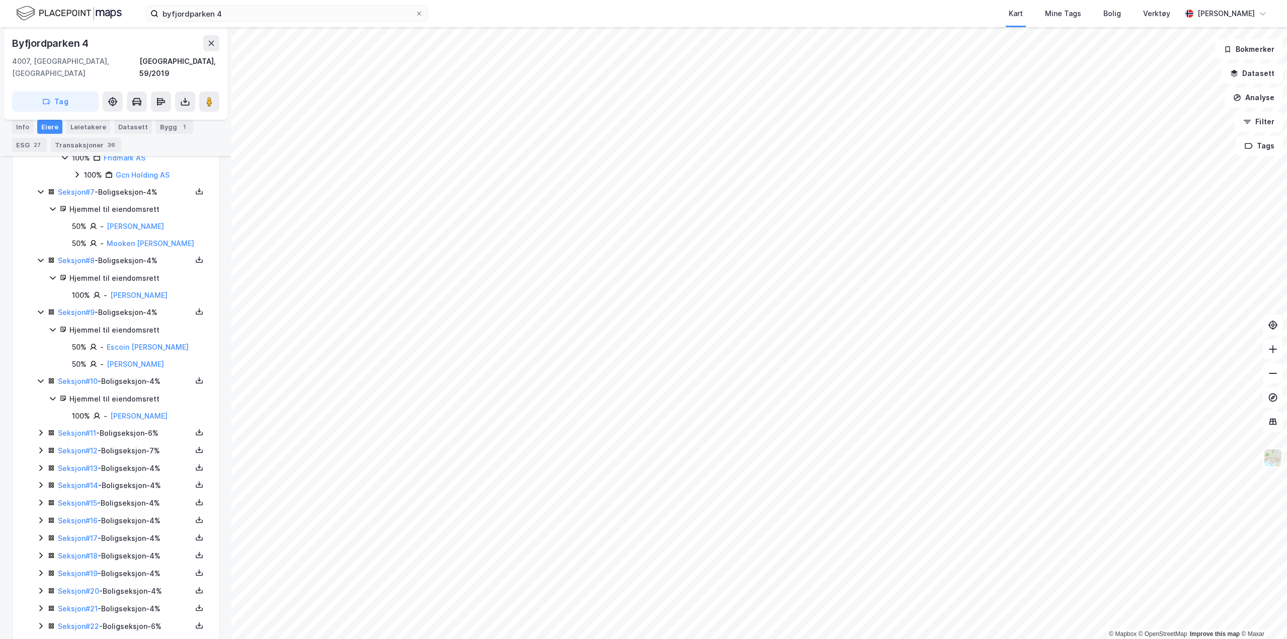
scroll to position [687, 0]
click at [40, 430] on icon at bounding box center [40, 433] width 3 height 6
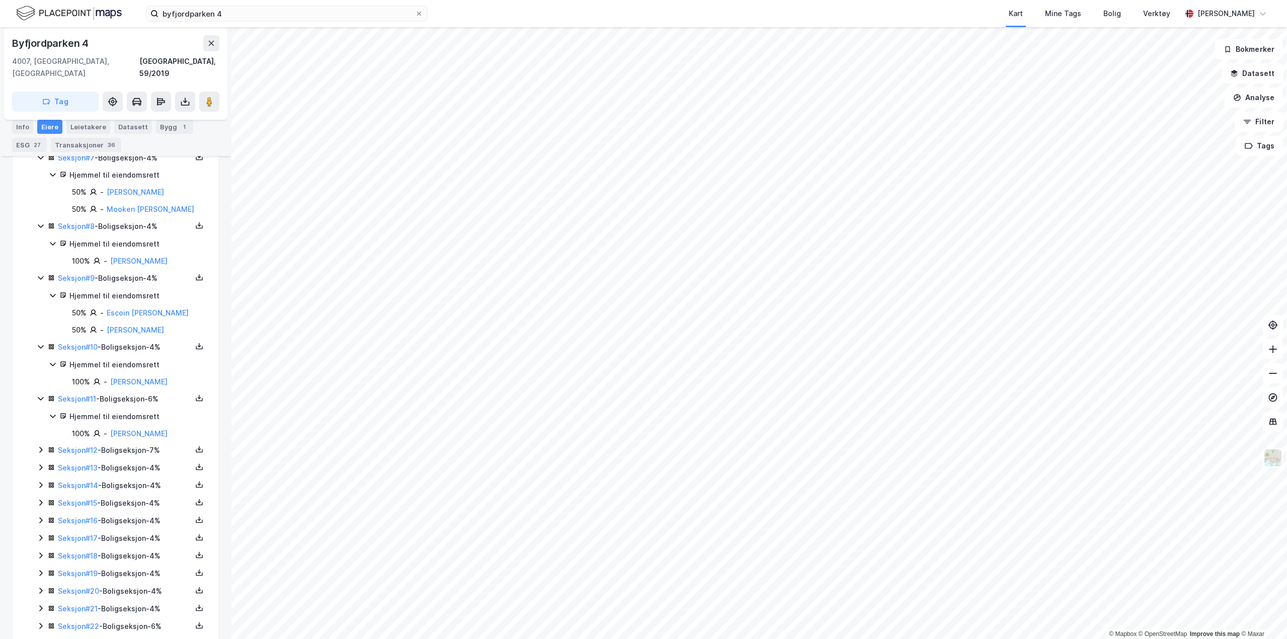
click at [42, 447] on icon at bounding box center [40, 450] width 3 height 6
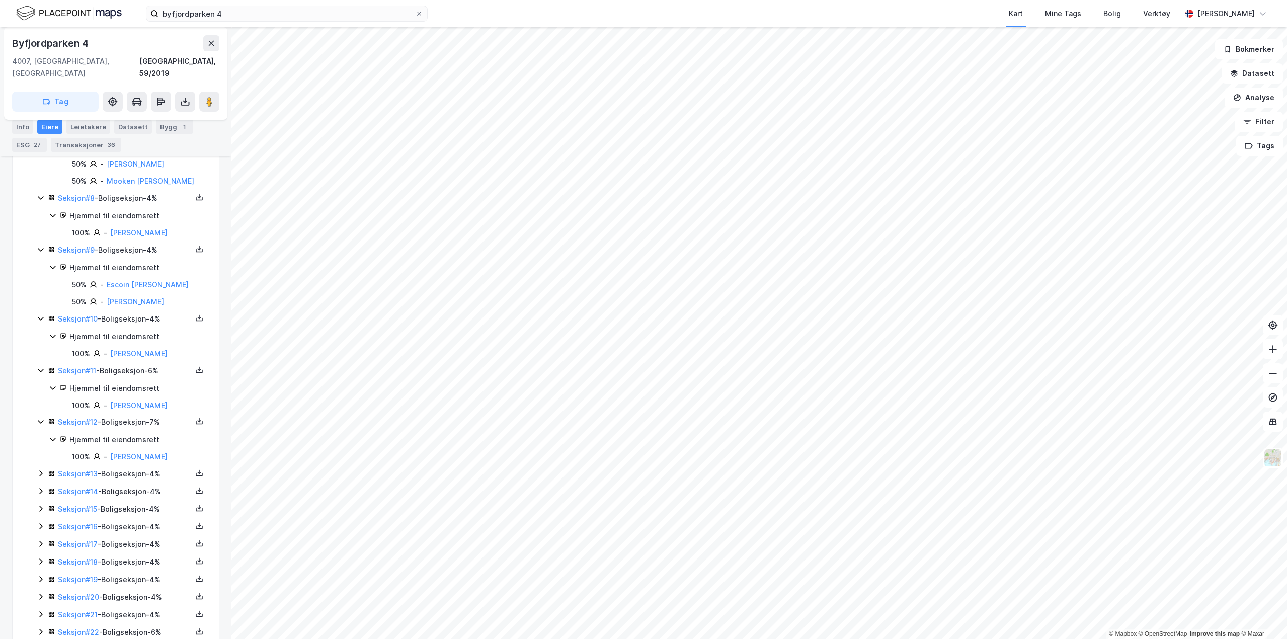
scroll to position [753, 0]
click at [39, 466] on icon at bounding box center [41, 470] width 8 height 8
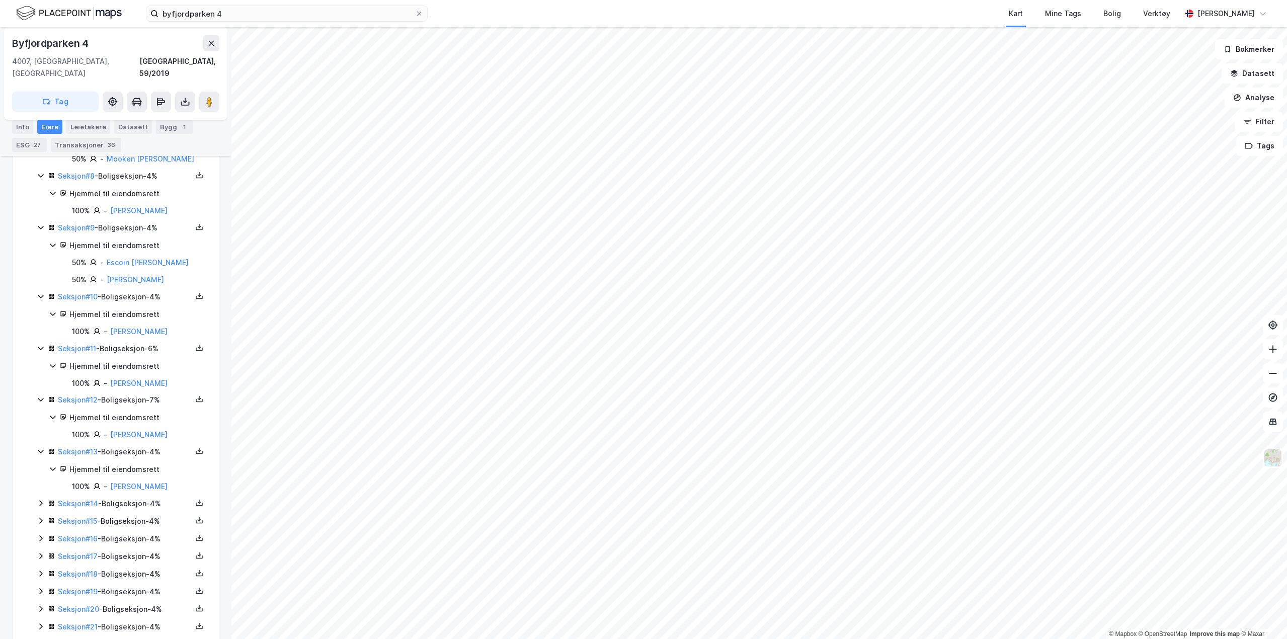
scroll to position [789, 0]
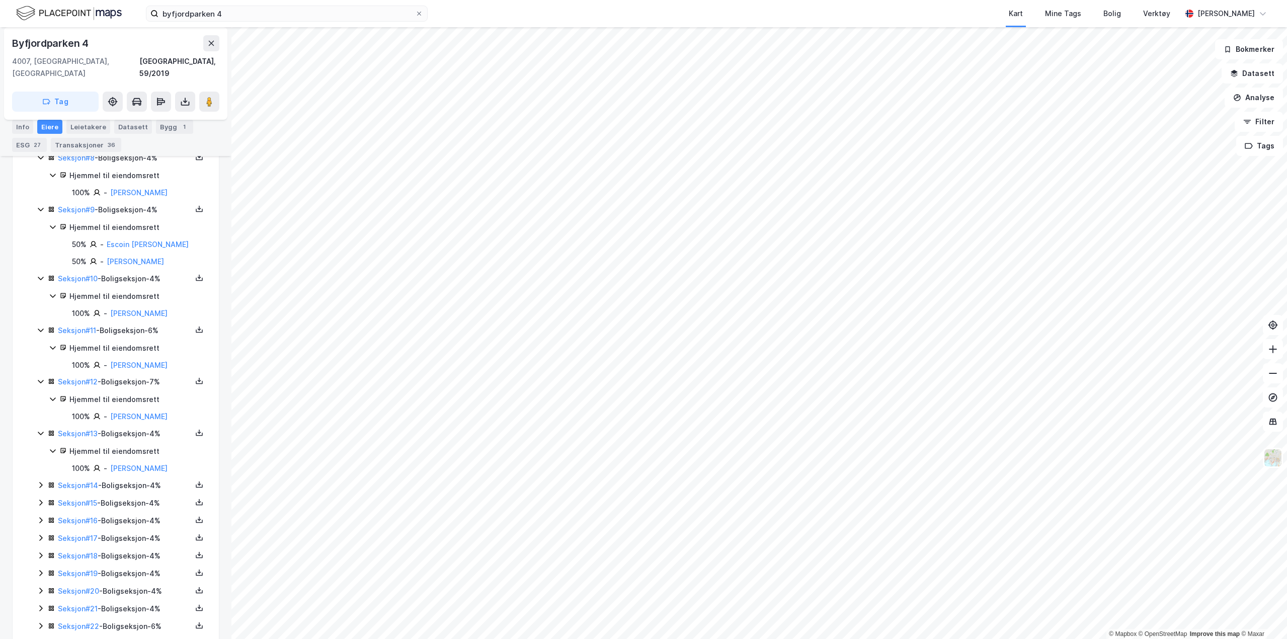
click at [40, 481] on icon at bounding box center [41, 485] width 8 height 8
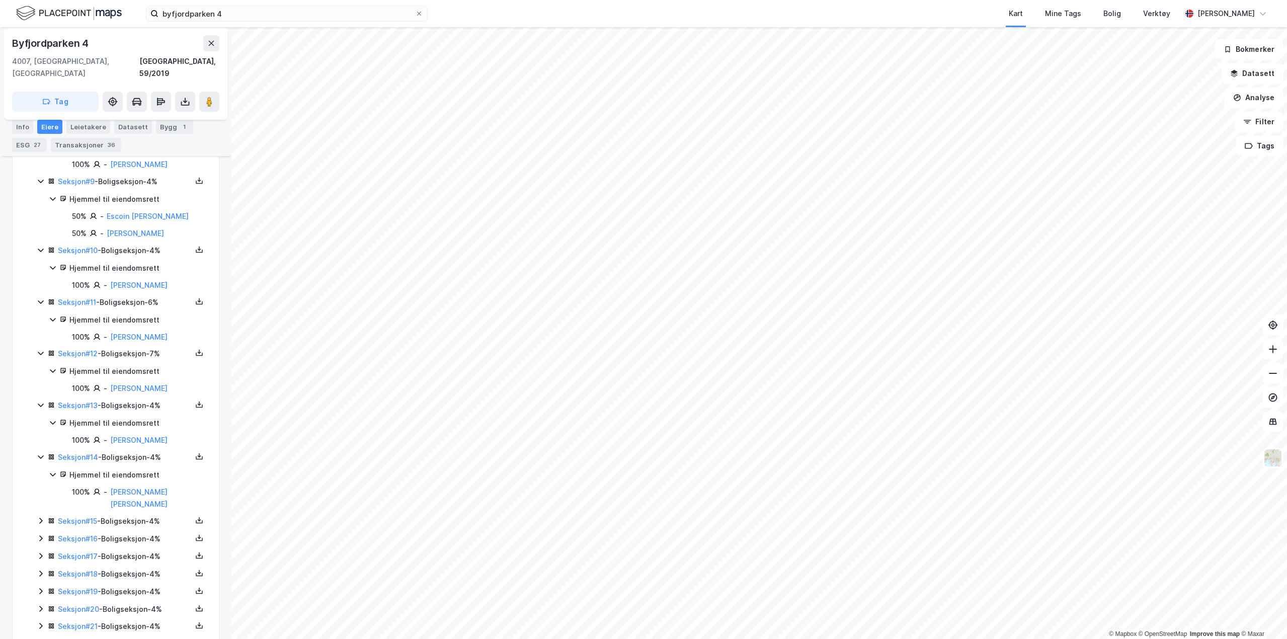
scroll to position [824, 0]
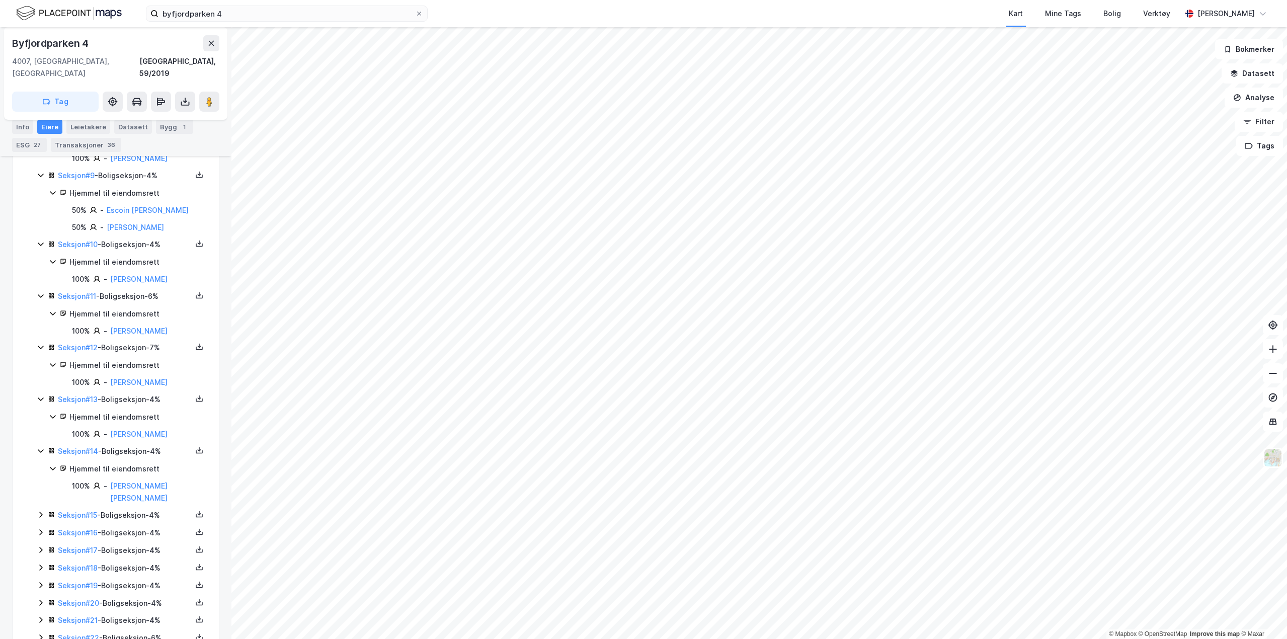
click at [39, 511] on icon at bounding box center [41, 515] width 8 height 8
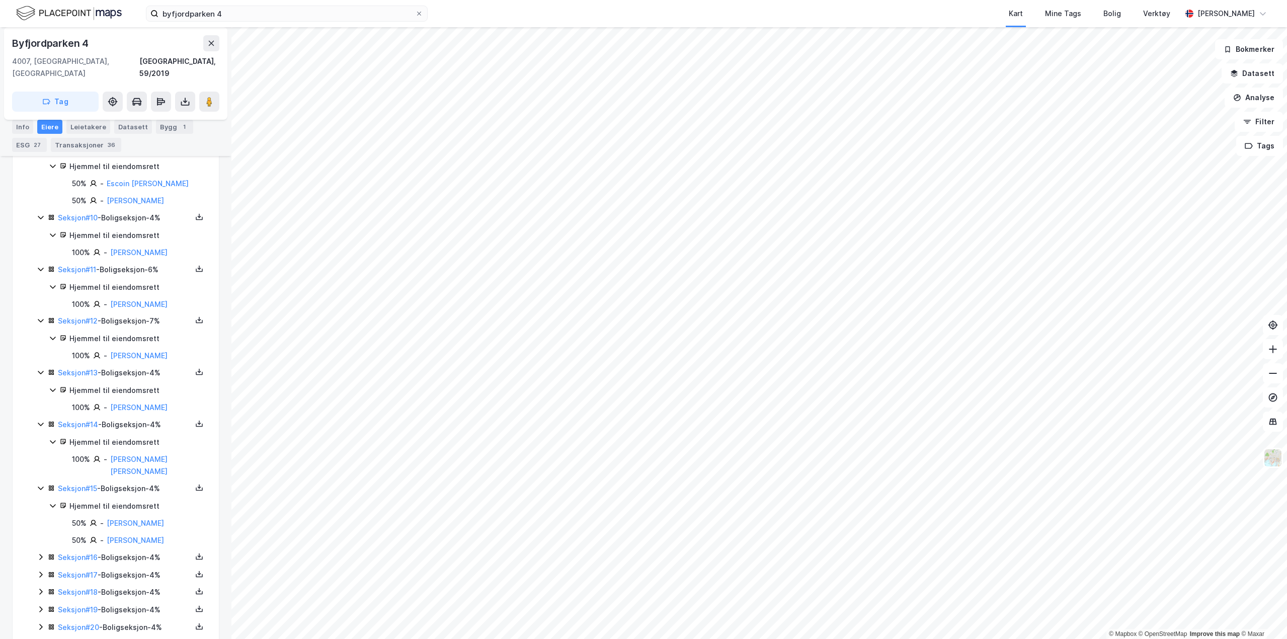
scroll to position [853, 0]
click at [38, 550] on icon at bounding box center [41, 554] width 8 height 8
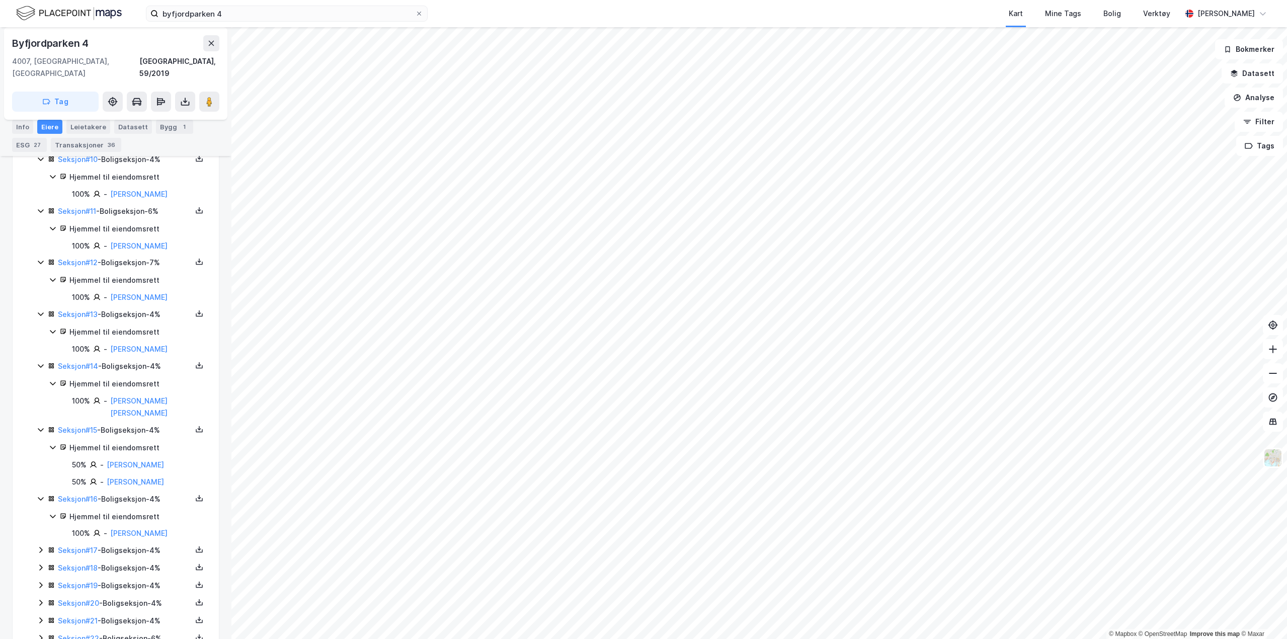
click at [40, 546] on icon at bounding box center [41, 550] width 8 height 8
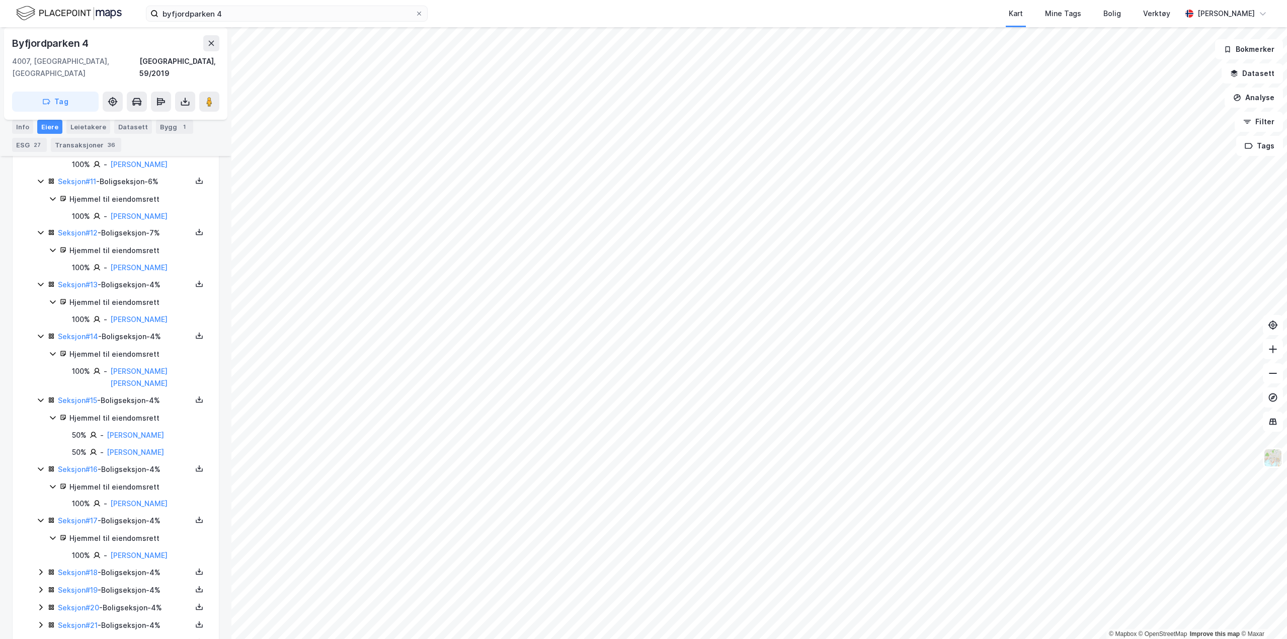
scroll to position [939, 0]
click at [40, 568] on icon at bounding box center [41, 572] width 8 height 8
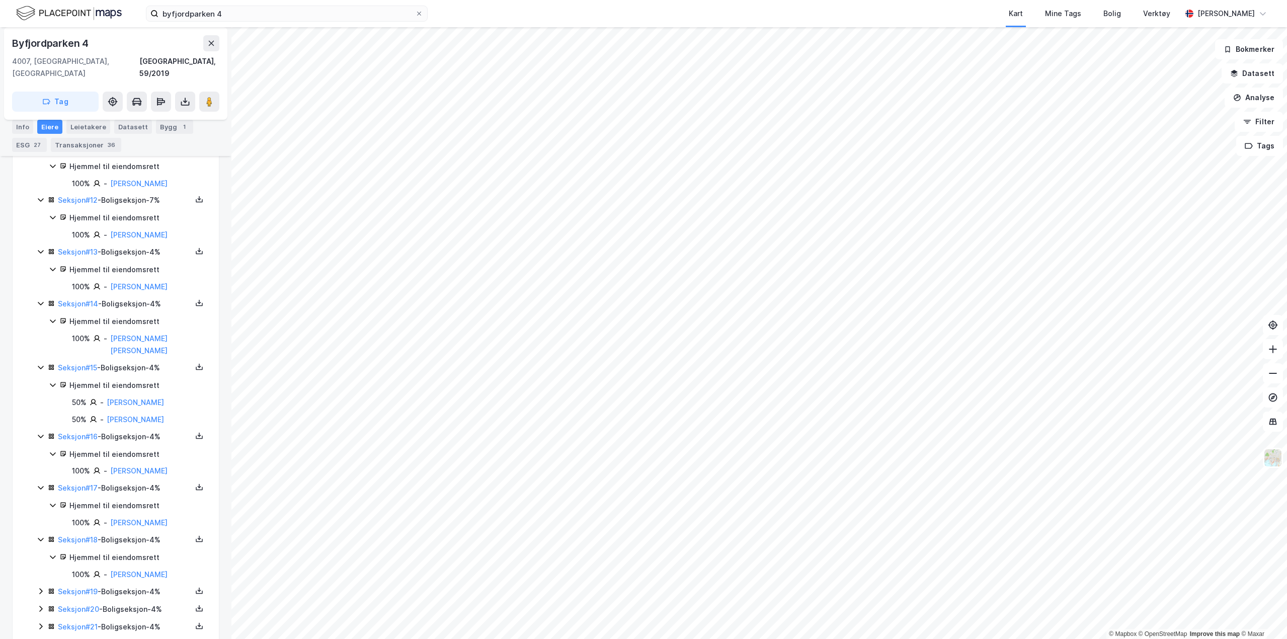
scroll to position [977, 0]
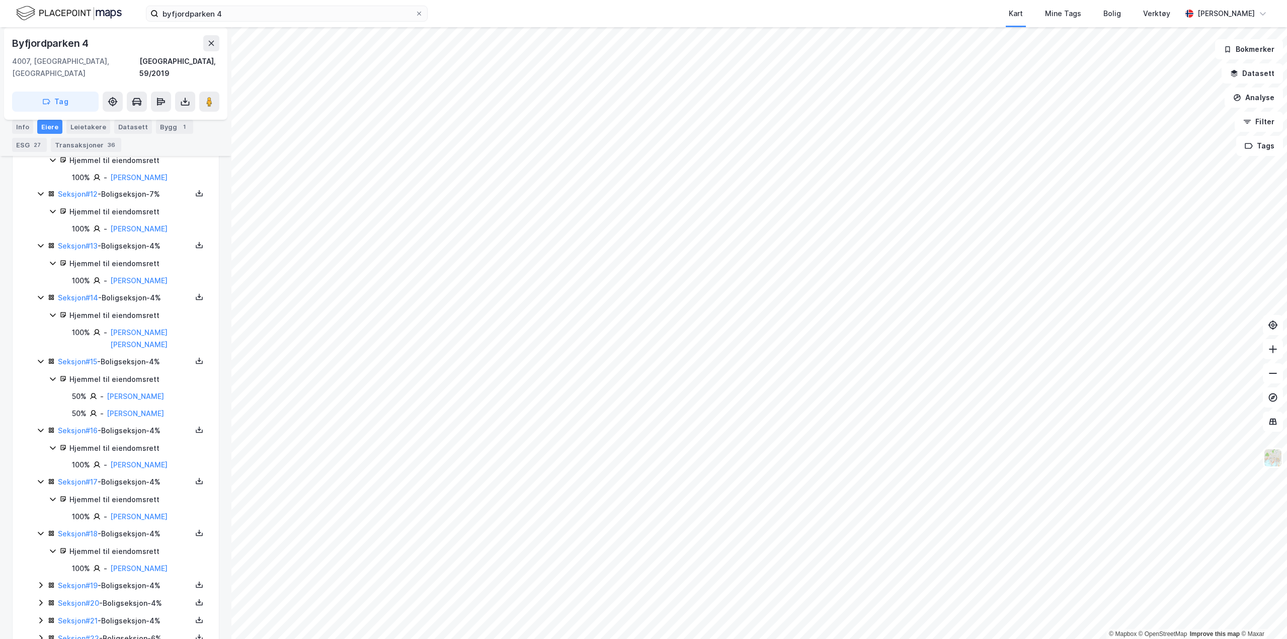
click at [42, 582] on icon at bounding box center [40, 585] width 3 height 6
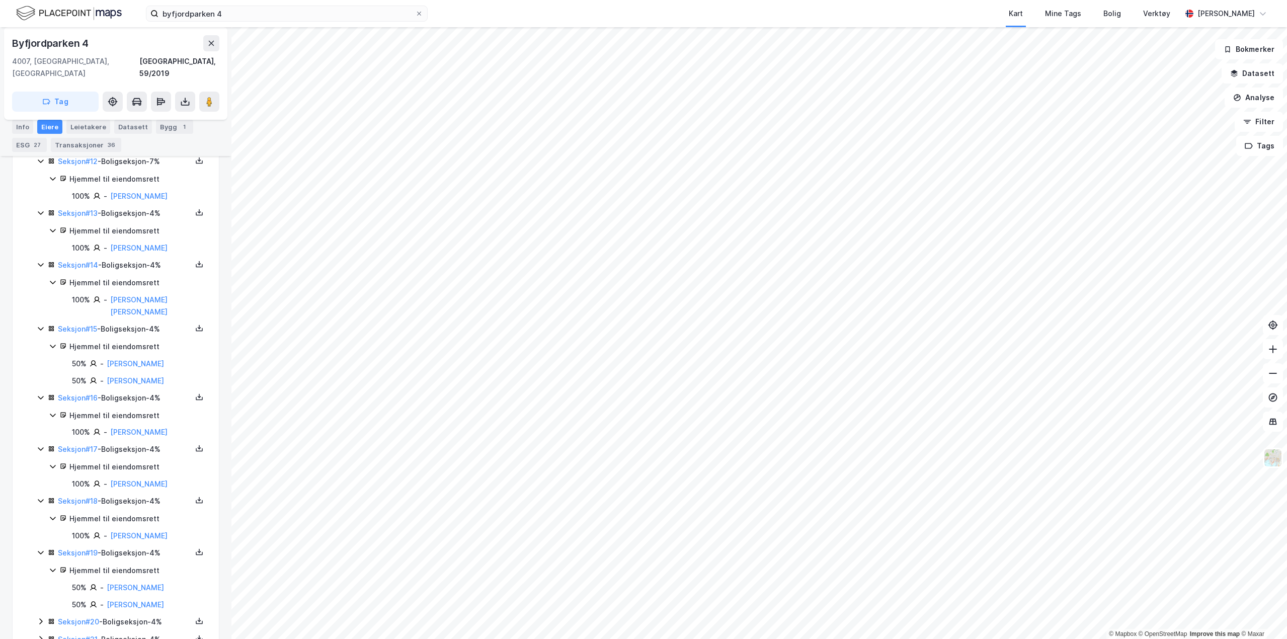
scroll to position [1011, 0]
click at [43, 616] on icon at bounding box center [41, 620] width 8 height 8
click at [40, 616] on icon at bounding box center [41, 620] width 8 height 8
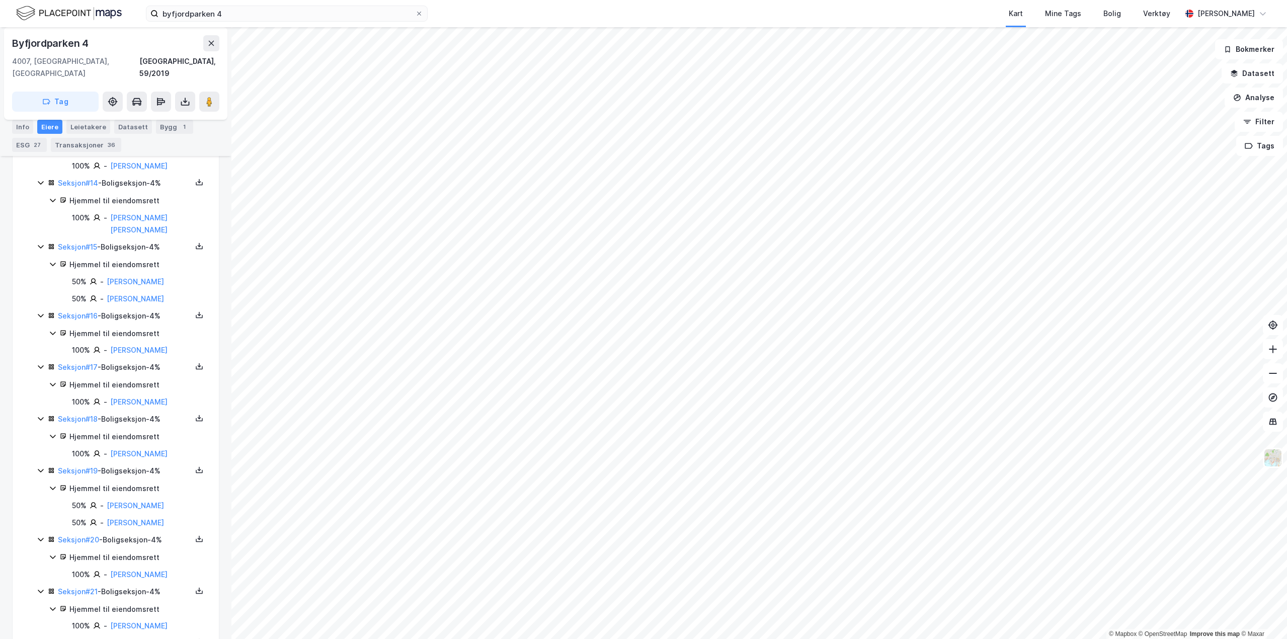
scroll to position [1097, 0]
click at [39, 633] on icon at bounding box center [41, 637] width 8 height 8
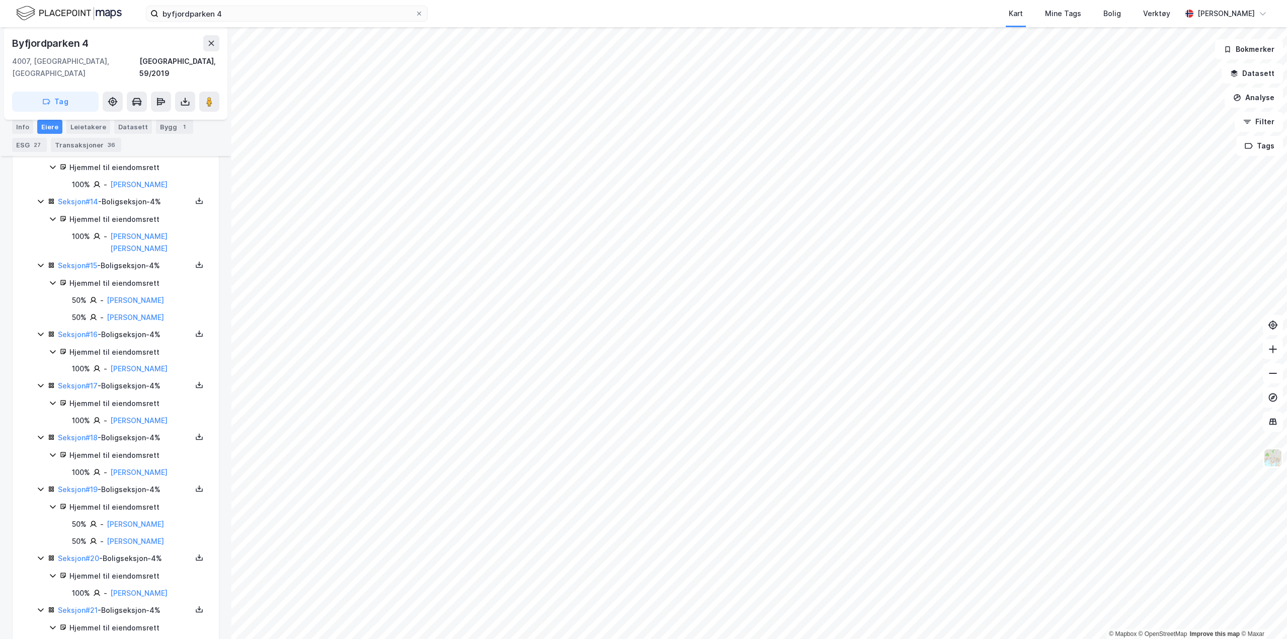
scroll to position [32, 0]
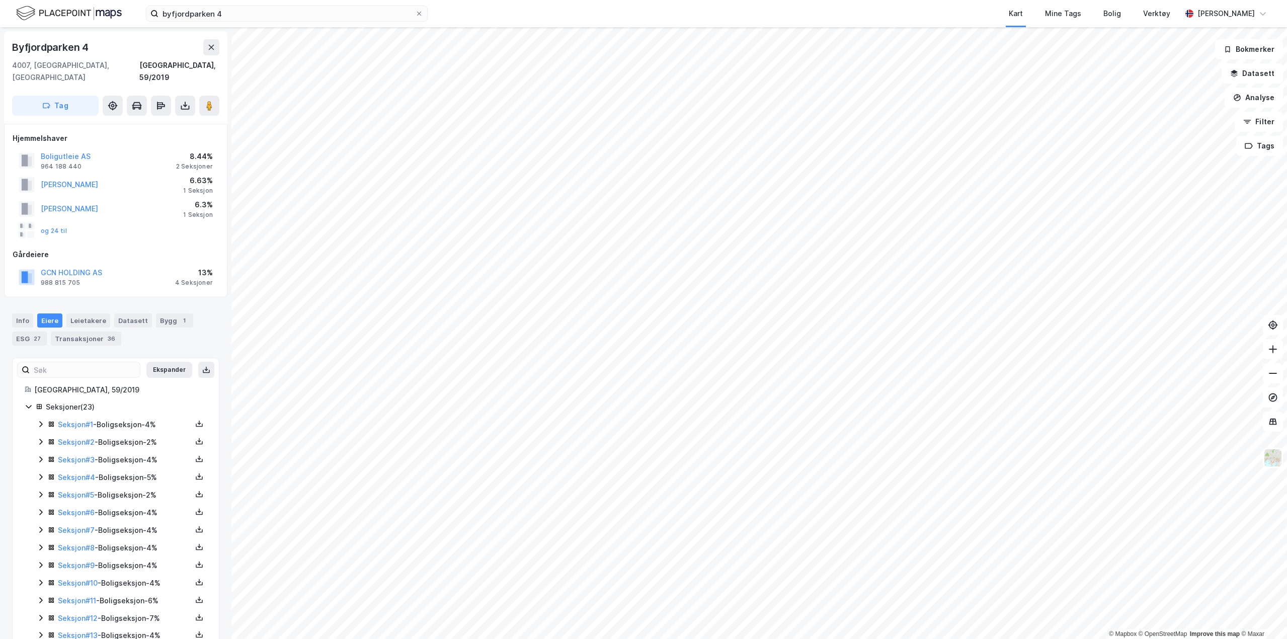
scroll to position [192, 0]
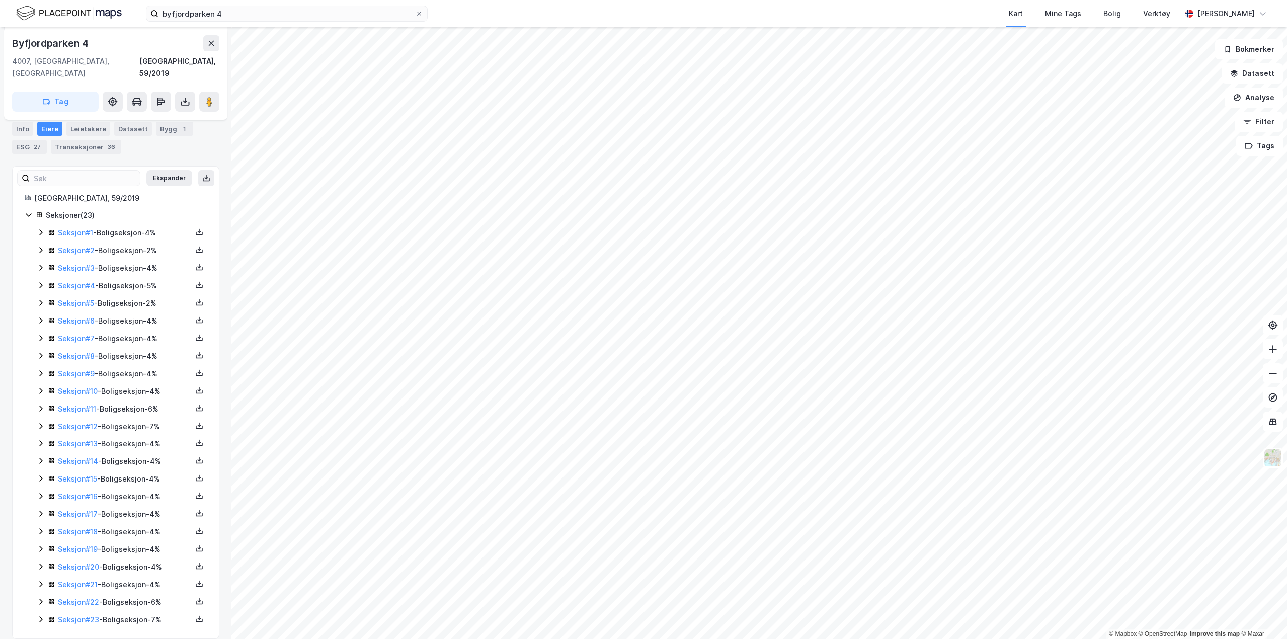
click at [38, 264] on icon at bounding box center [41, 268] width 8 height 8
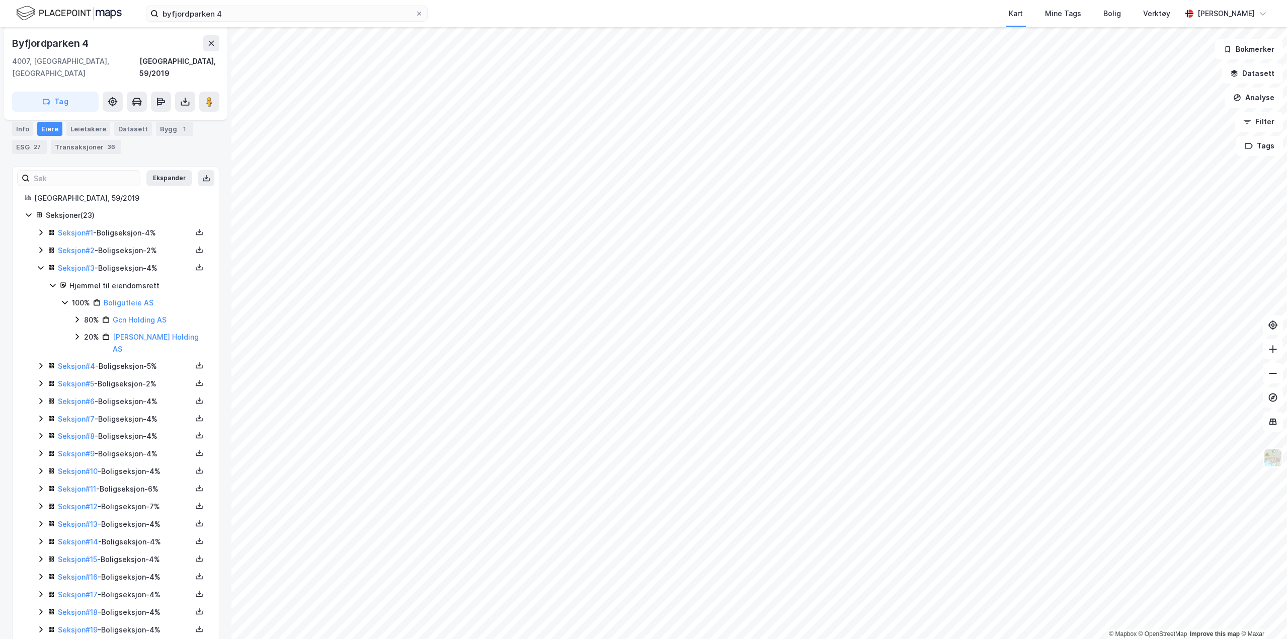
click at [128, 262] on div "Seksjon # 3 - Boligseksjon - 4%" at bounding box center [125, 268] width 134 height 12
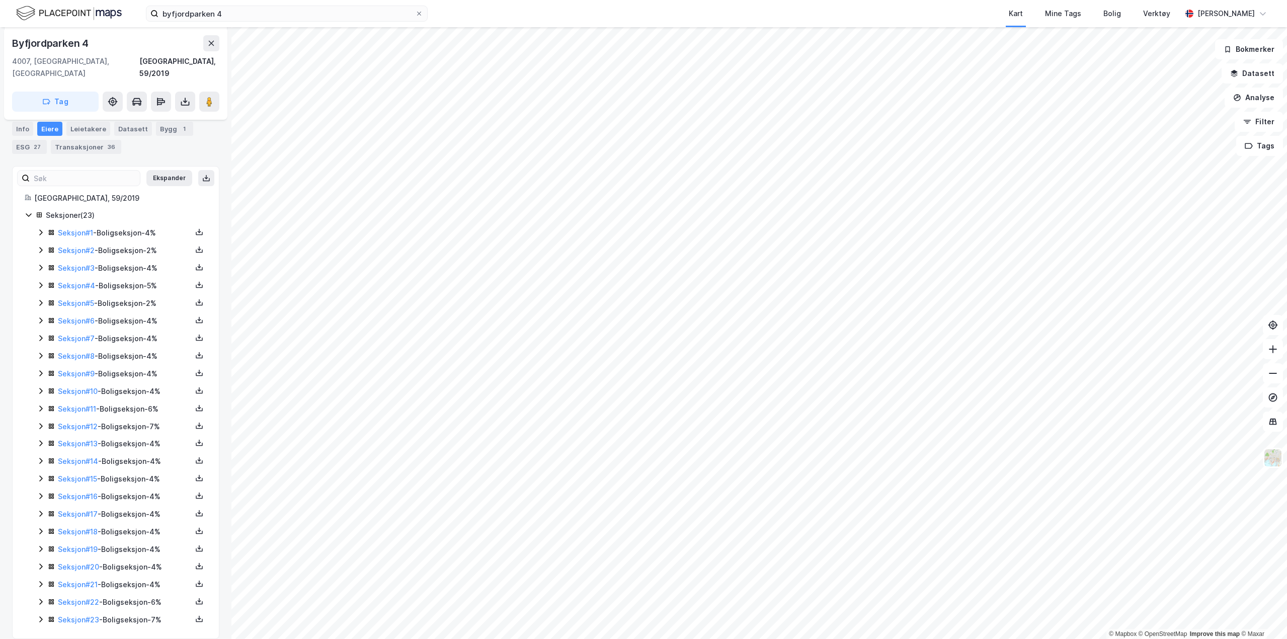
click at [128, 262] on div "Seksjon # 3 - Boligseksjon - 4%" at bounding box center [125, 268] width 134 height 12
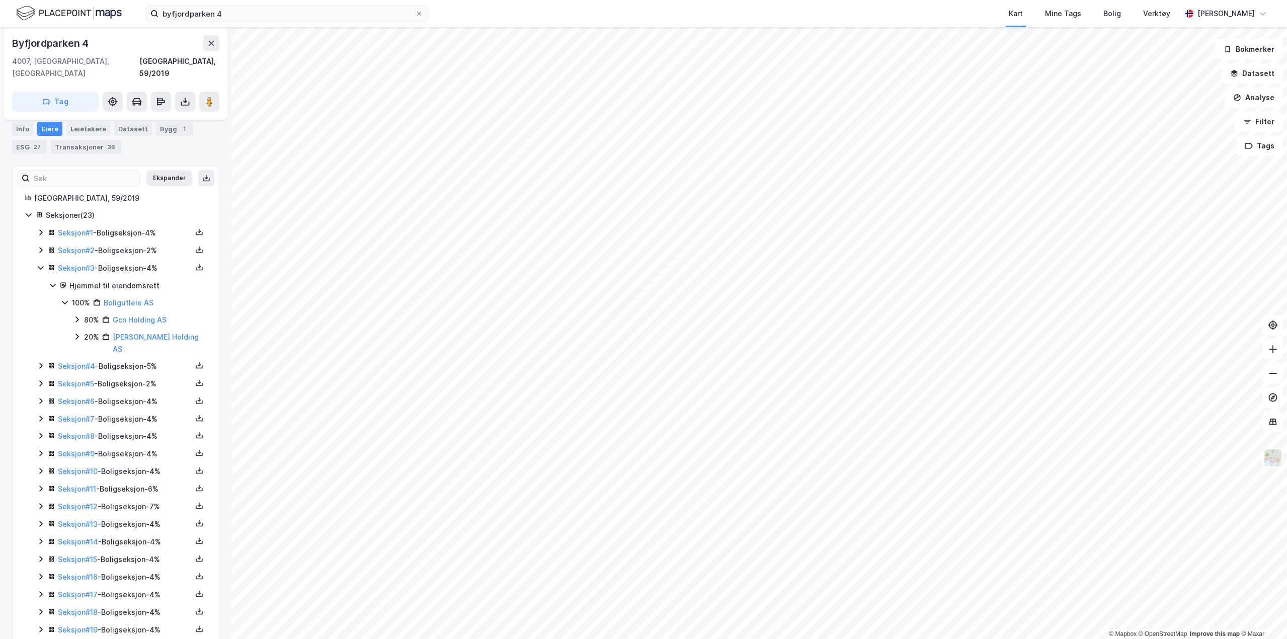
click at [82, 334] on div "Seksjon # 1 - Boligseksjon - 4% Seksjon # 2 - Boligseksjon - 2% Seksjon # 3 - B…" at bounding box center [122, 466] width 170 height 479
click at [43, 362] on icon at bounding box center [41, 366] width 8 height 8
click at [128, 360] on div "Seksjon # 4 - Boligseksjon - 5%" at bounding box center [125, 366] width 134 height 12
click at [128, 396] on link "Koleib Rami" at bounding box center [127, 400] width 41 height 9
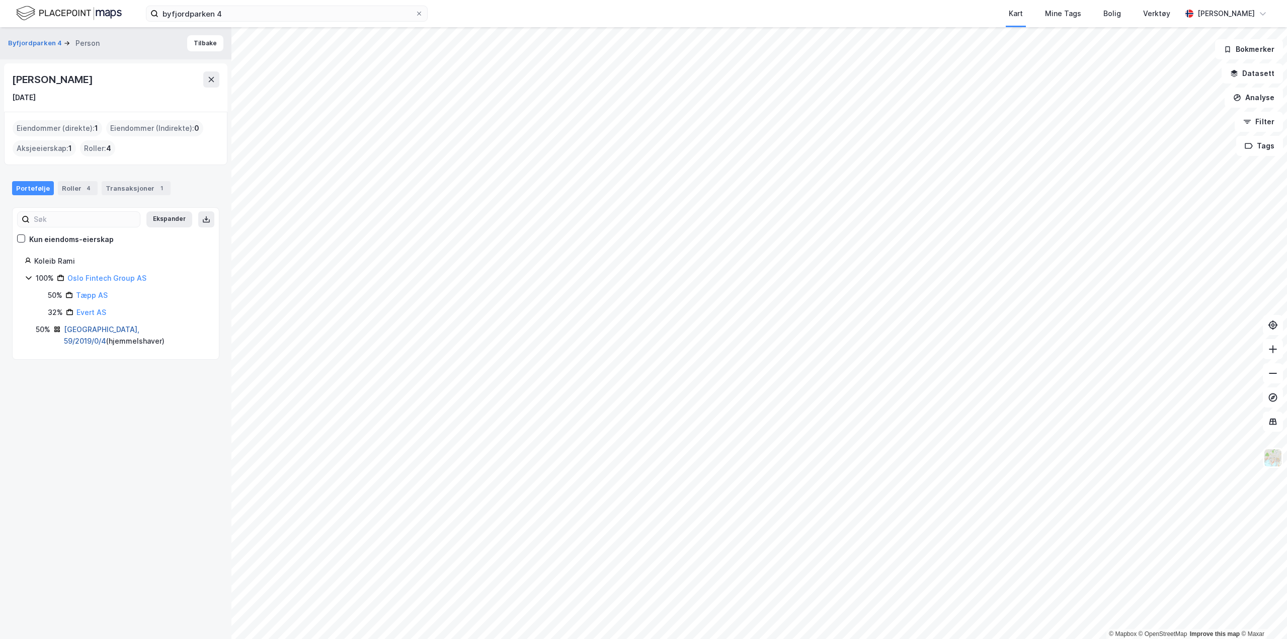
click at [122, 327] on link "Stavanger, 59/2019/0/4" at bounding box center [101, 335] width 75 height 21
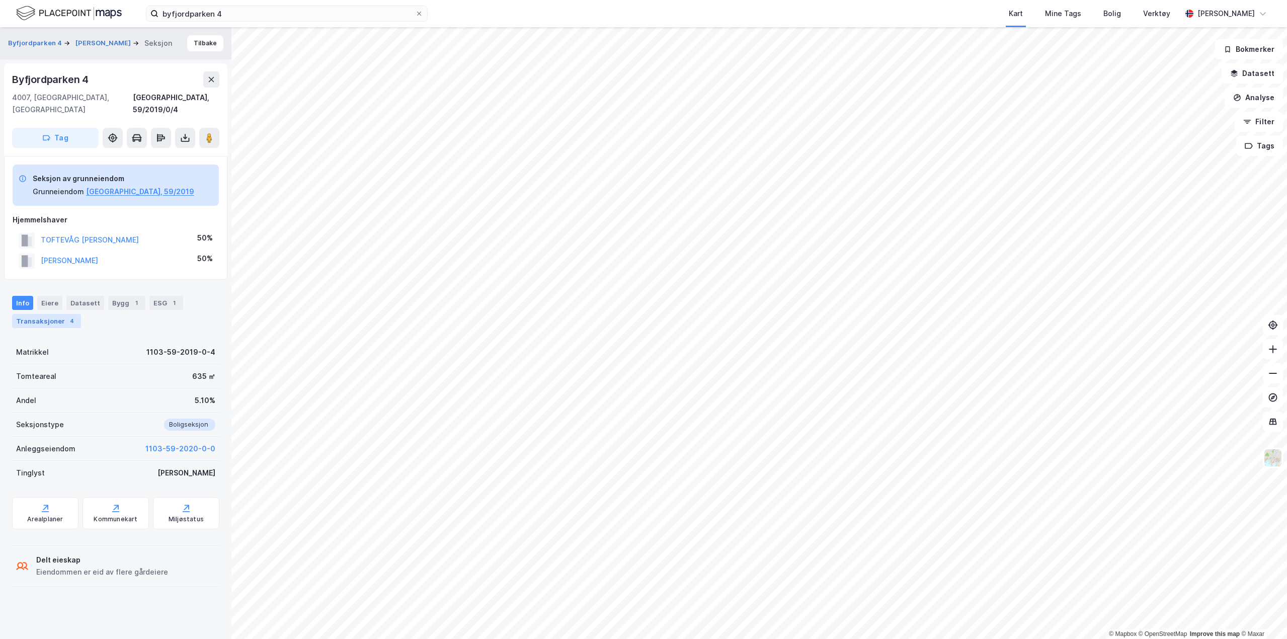
click at [44, 314] on div "Transaksjoner 4" at bounding box center [46, 321] width 69 height 14
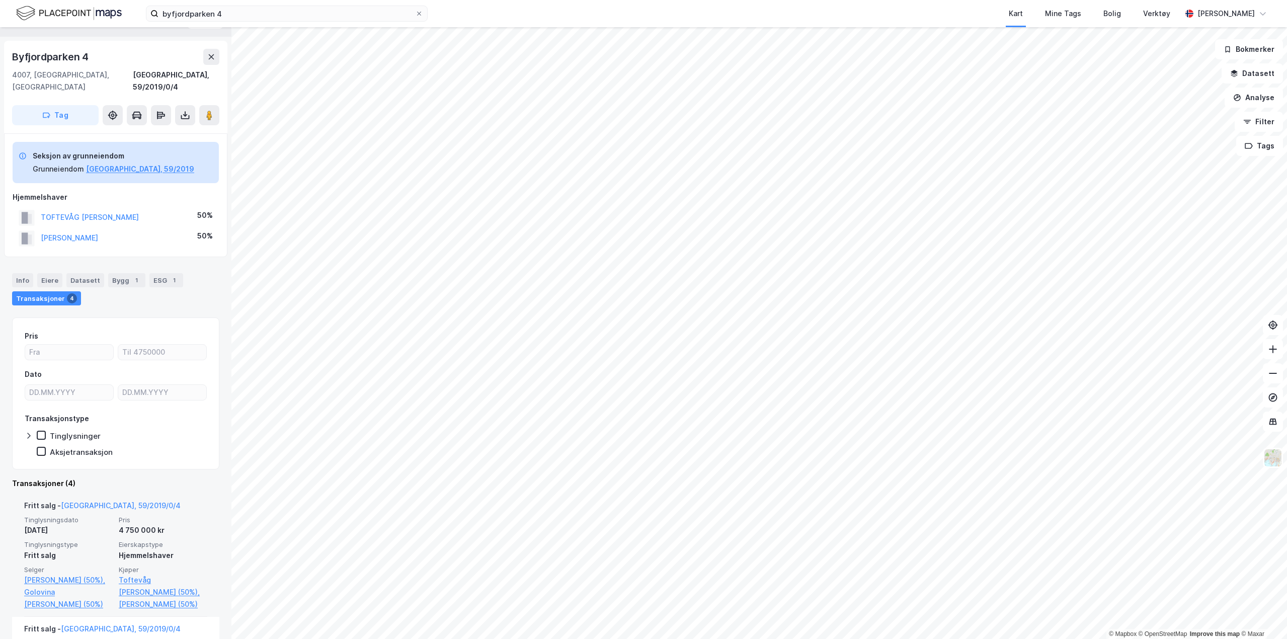
scroll to position [25, 0]
